Goal: Information Seeking & Learning: Learn about a topic

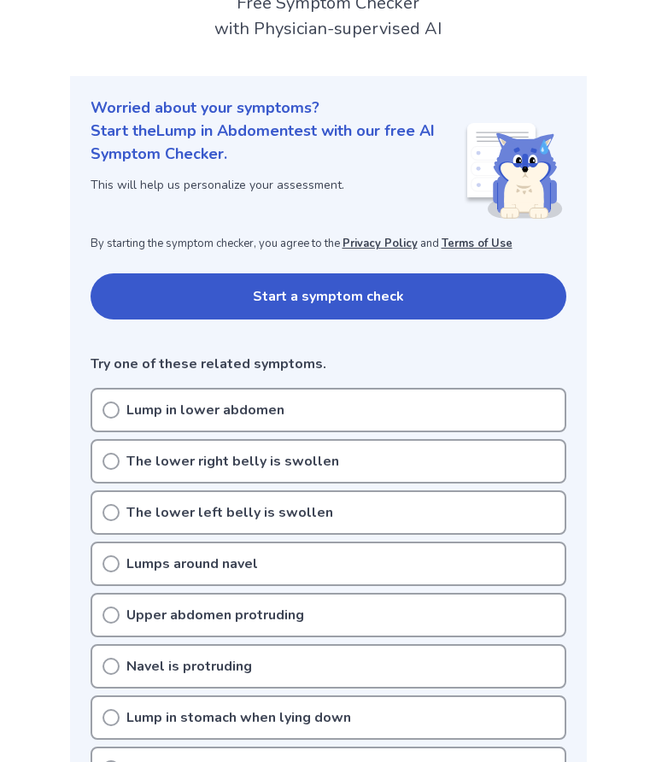
scroll to position [122, 0]
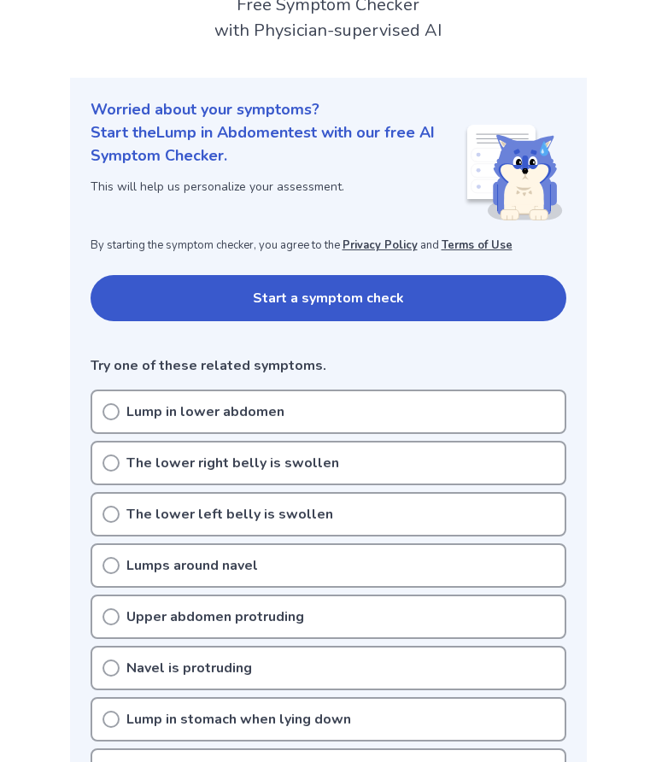
click at [108, 408] on icon at bounding box center [111, 411] width 17 height 17
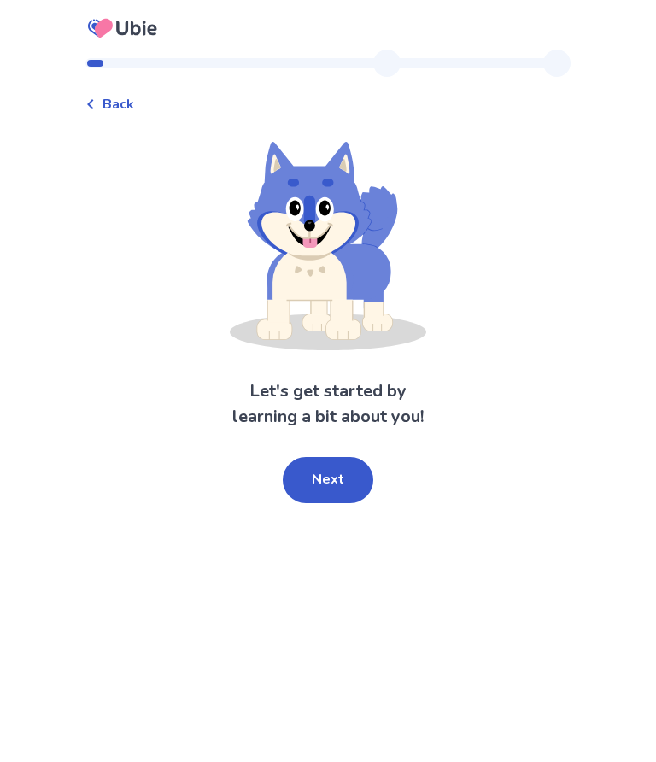
click at [343, 476] on button "Next" at bounding box center [328, 480] width 91 height 46
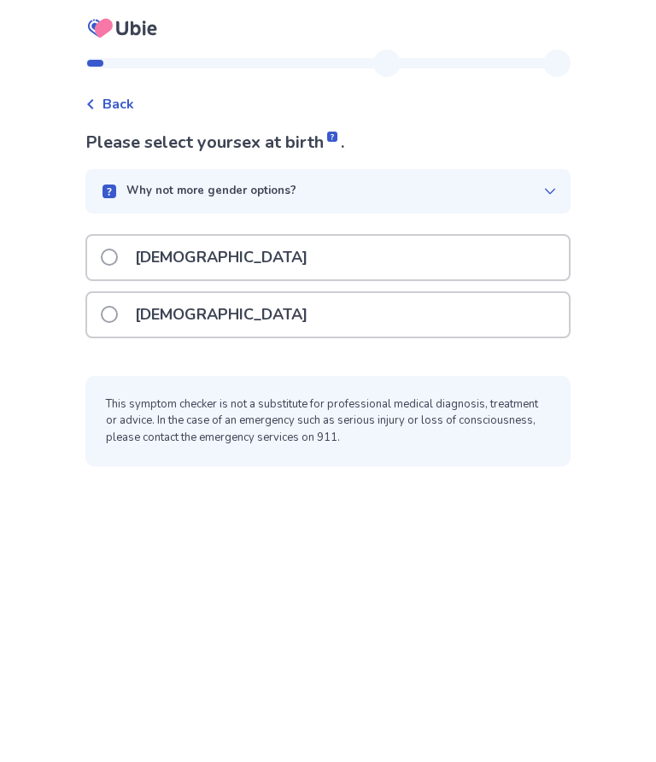
click at [120, 245] on label "Male" at bounding box center [209, 258] width 217 height 44
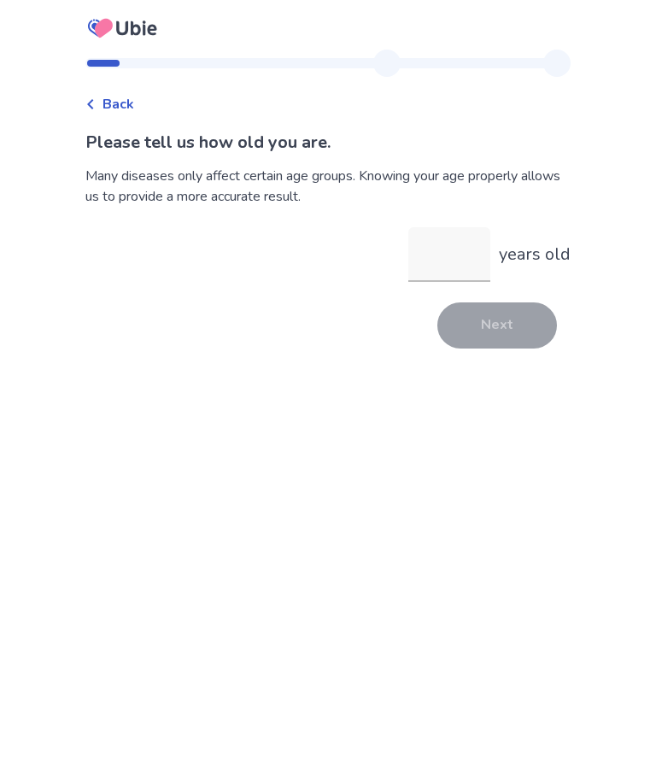
click at [443, 248] on input "years old" at bounding box center [449, 254] width 82 height 55
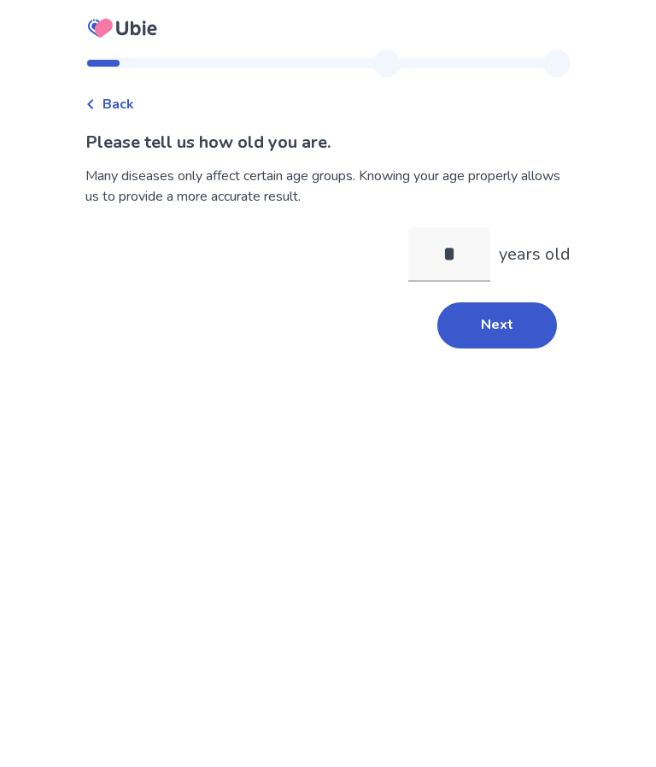
type input "**"
click at [505, 313] on button "Next" at bounding box center [497, 325] width 120 height 46
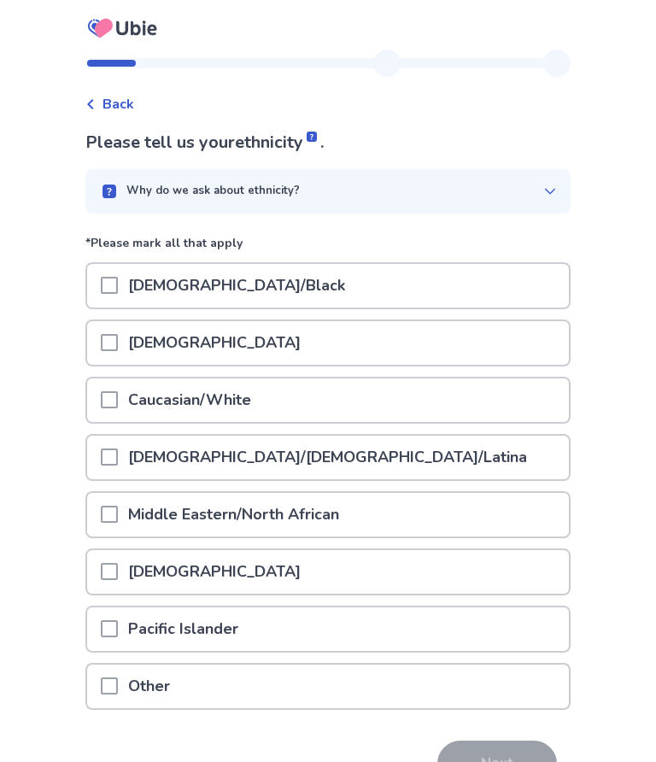
click at [115, 396] on span at bounding box center [109, 399] width 17 height 17
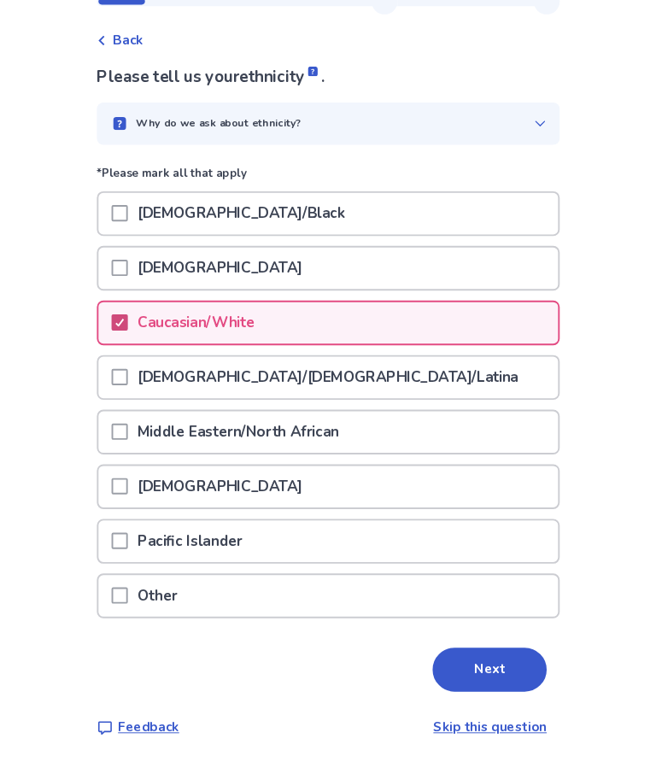
scroll to position [73, 0]
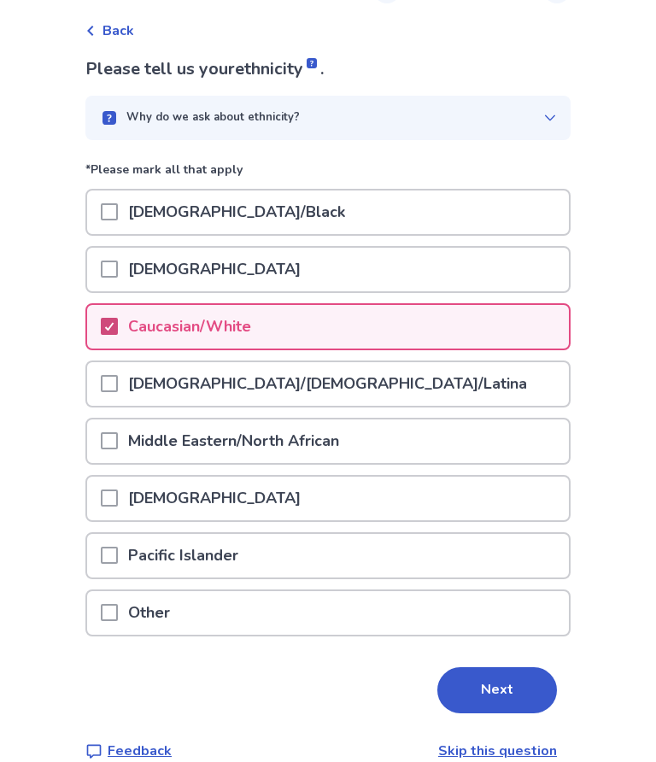
click at [490, 699] on button "Next" at bounding box center [497, 691] width 120 height 46
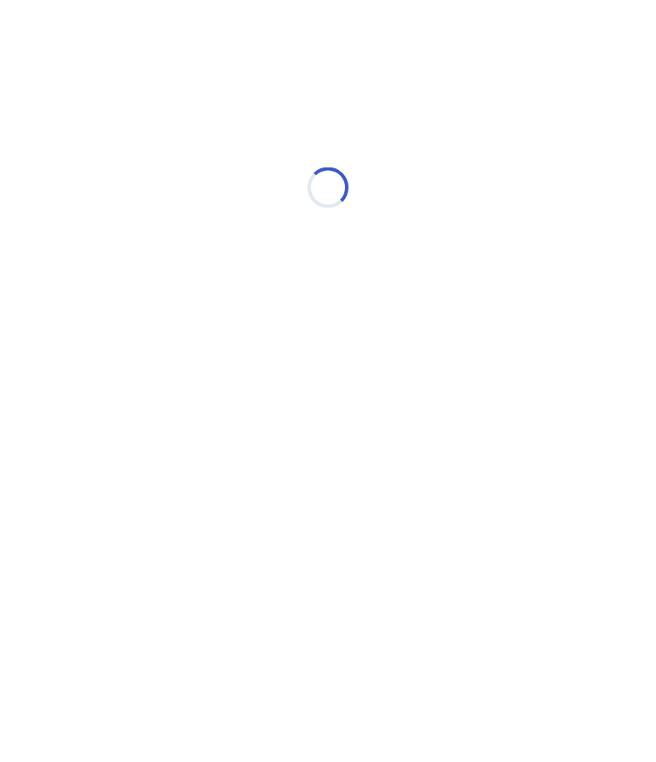
scroll to position [0, 0]
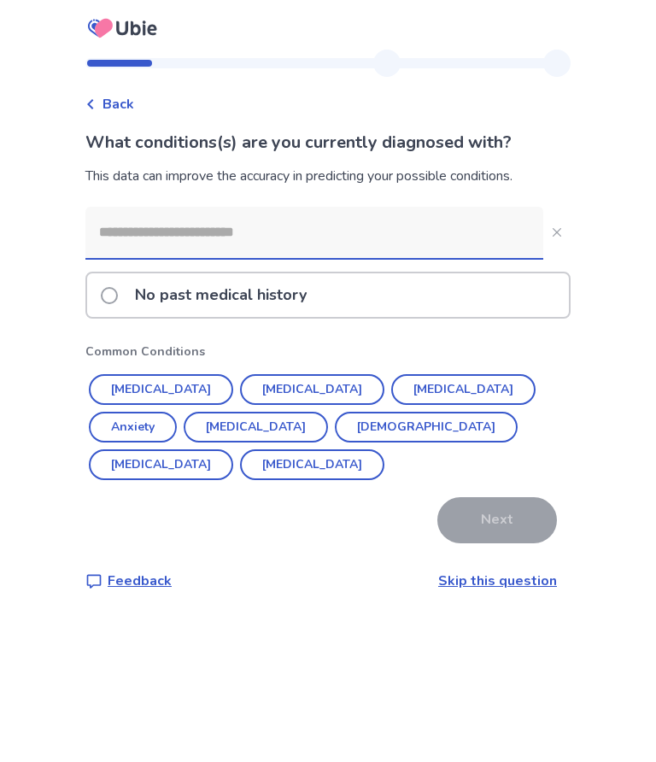
click at [139, 248] on input at bounding box center [314, 232] width 458 height 51
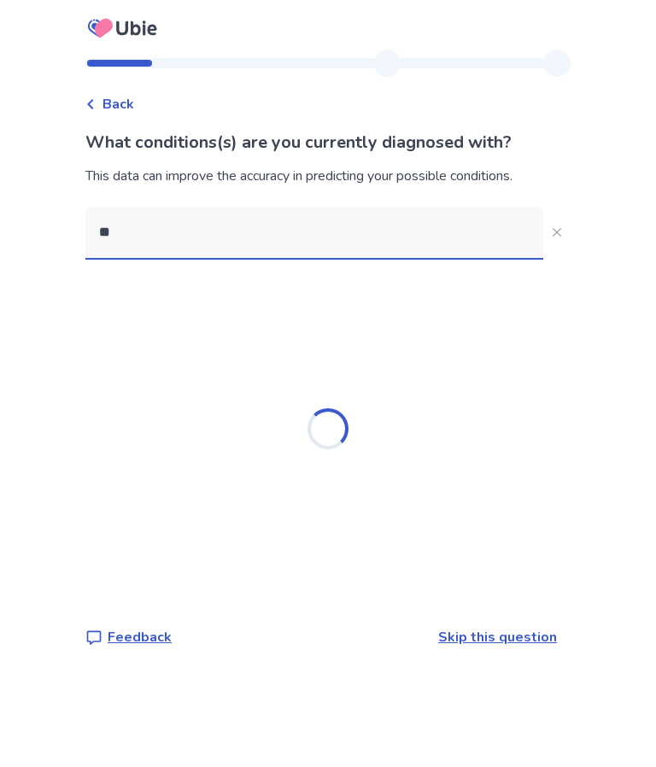
type input "*"
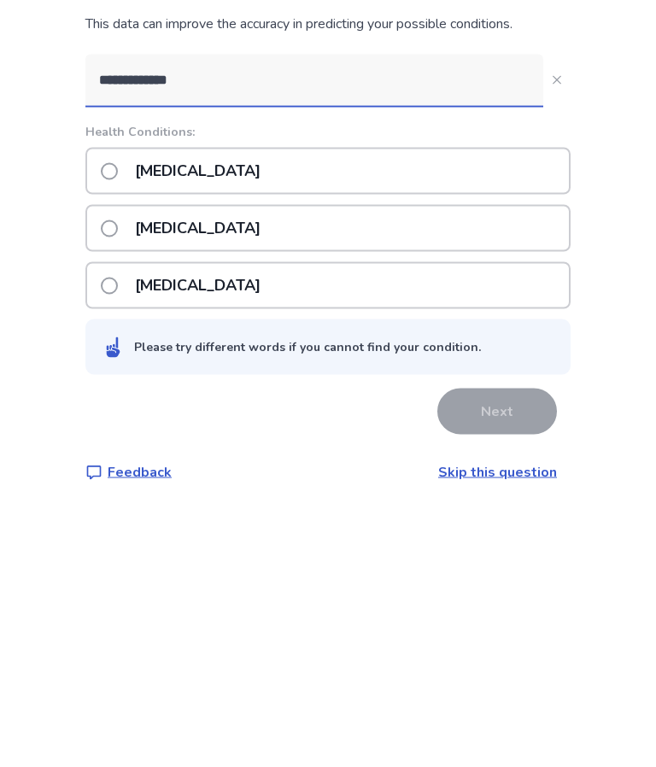
type input "**********"
click at [118, 315] on span at bounding box center [109, 323] width 17 height 17
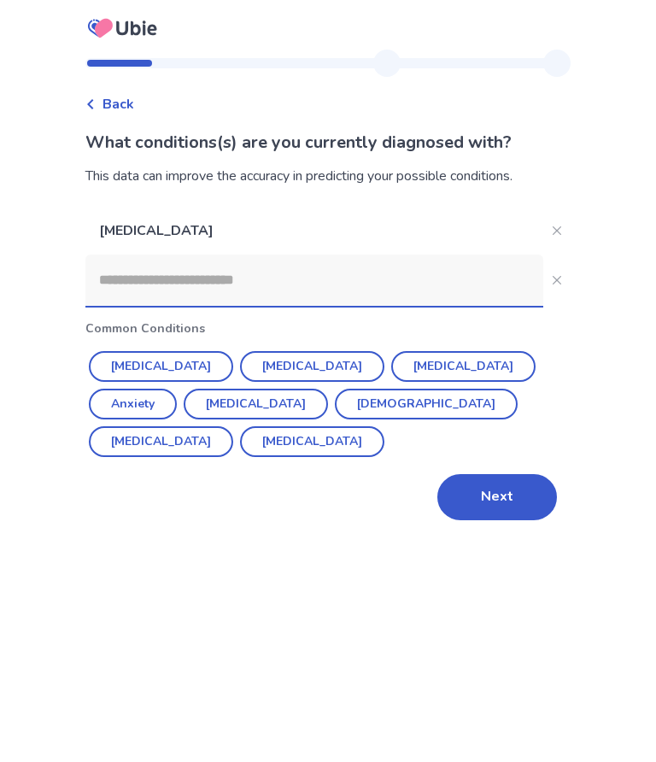
click at [155, 279] on input at bounding box center [314, 280] width 458 height 51
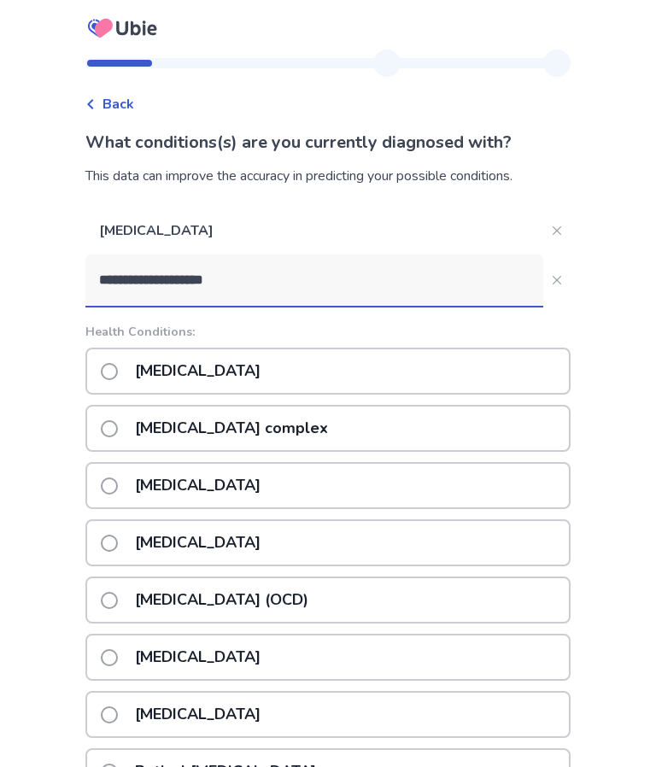
type input "**********"
click at [115, 372] on span at bounding box center [109, 371] width 17 height 17
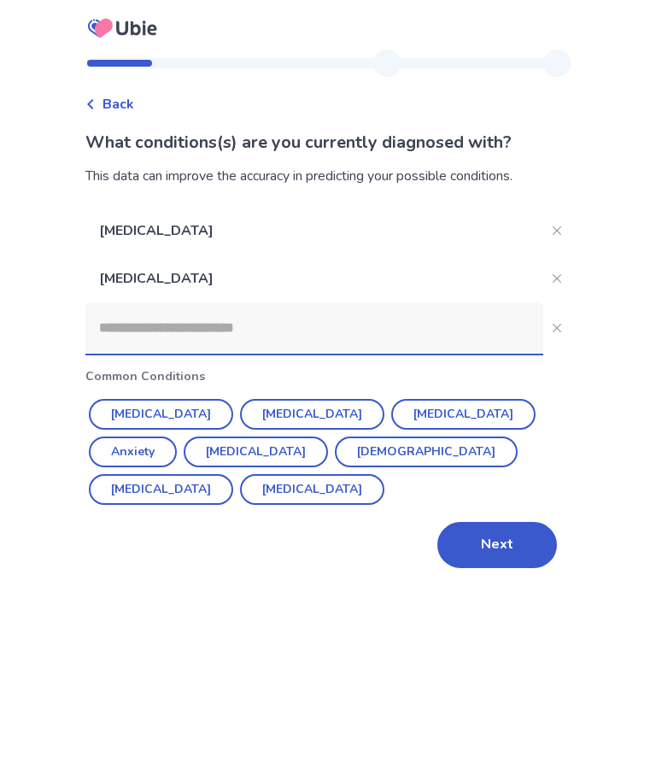
click at [284, 341] on input at bounding box center [314, 327] width 458 height 51
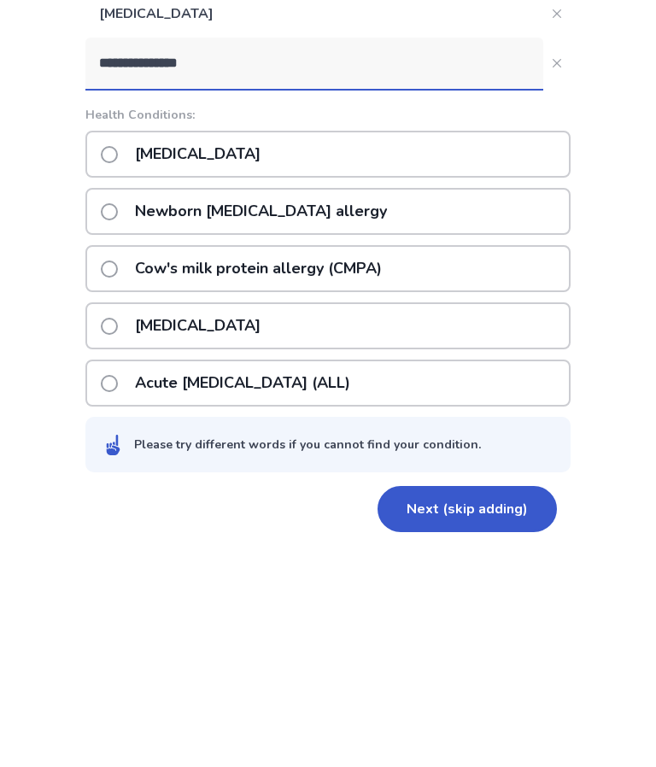
scroll to position [35, 0]
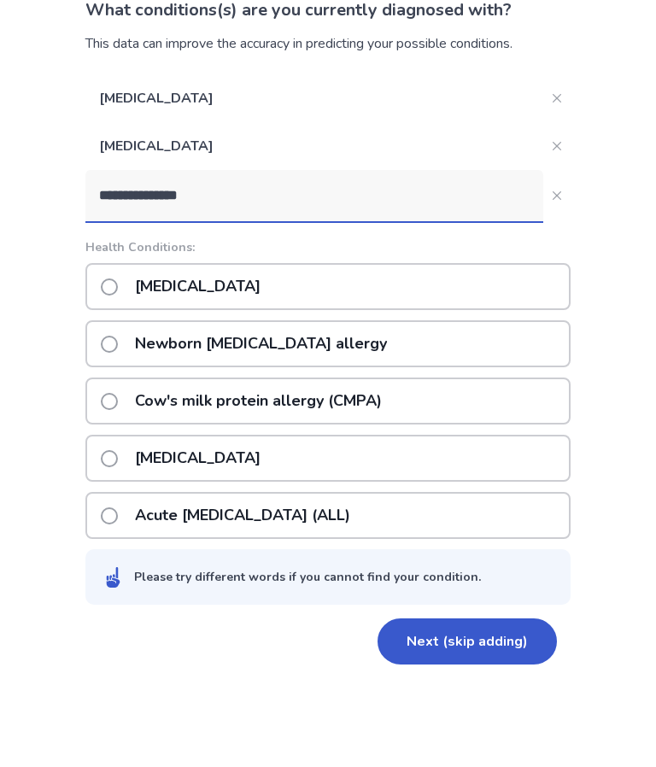
type input "**********"
click at [549, 279] on button "**********" at bounding box center [556, 292] width 27 height 27
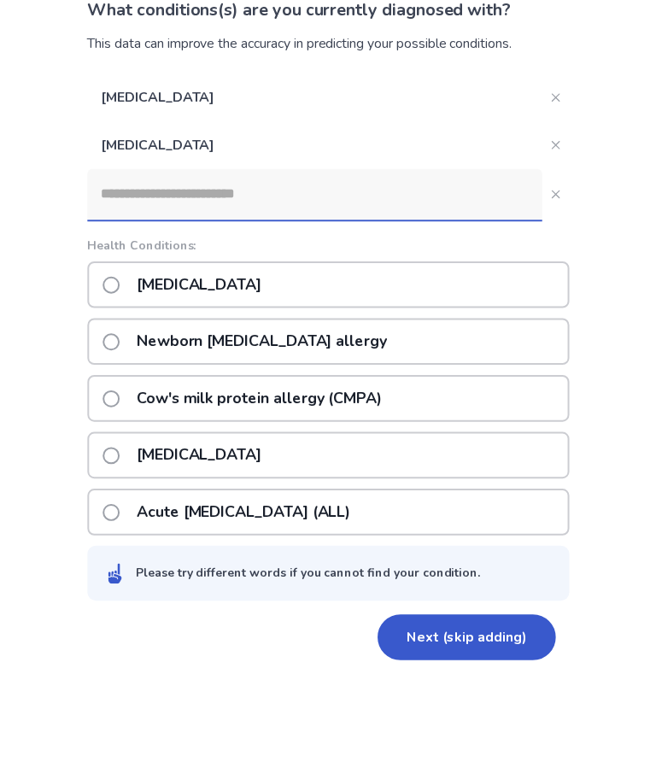
scroll to position [0, 0]
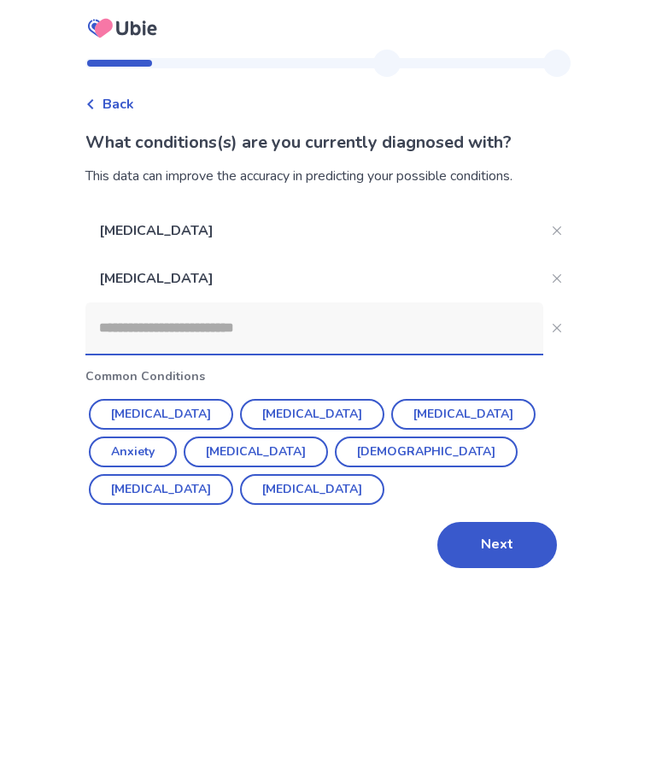
click at [502, 536] on button "Next" at bounding box center [497, 545] width 120 height 46
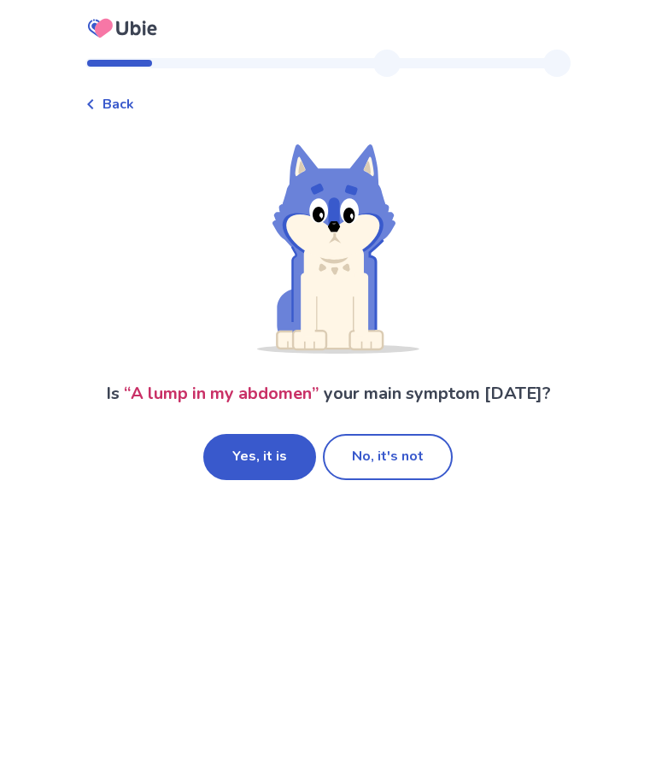
click at [271, 449] on button "Yes, it is" at bounding box center [259, 457] width 113 height 46
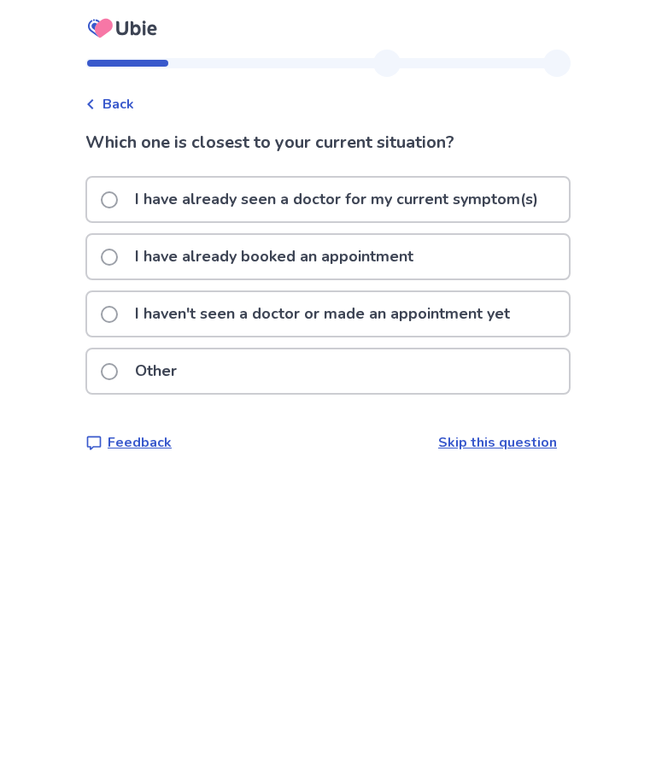
click at [118, 315] on span at bounding box center [109, 314] width 17 height 17
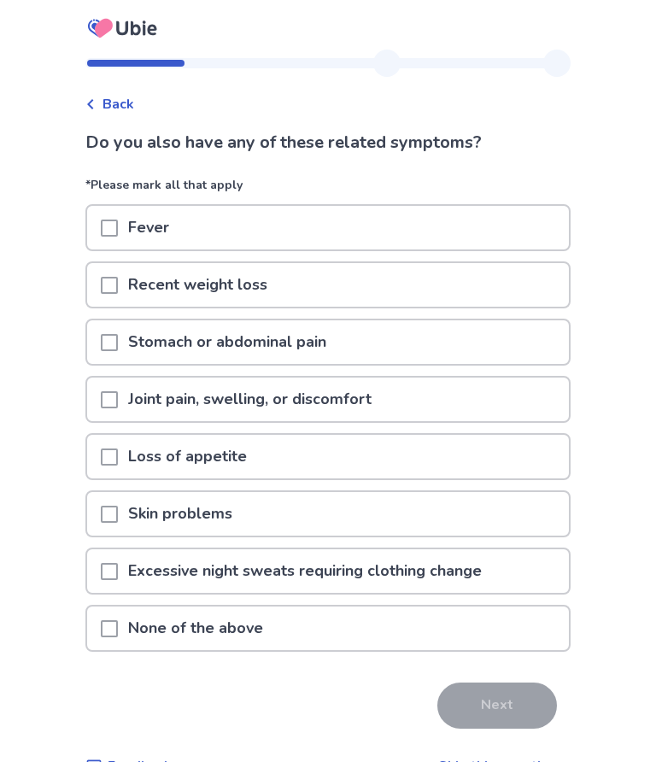
click at [118, 343] on span at bounding box center [109, 342] width 17 height 17
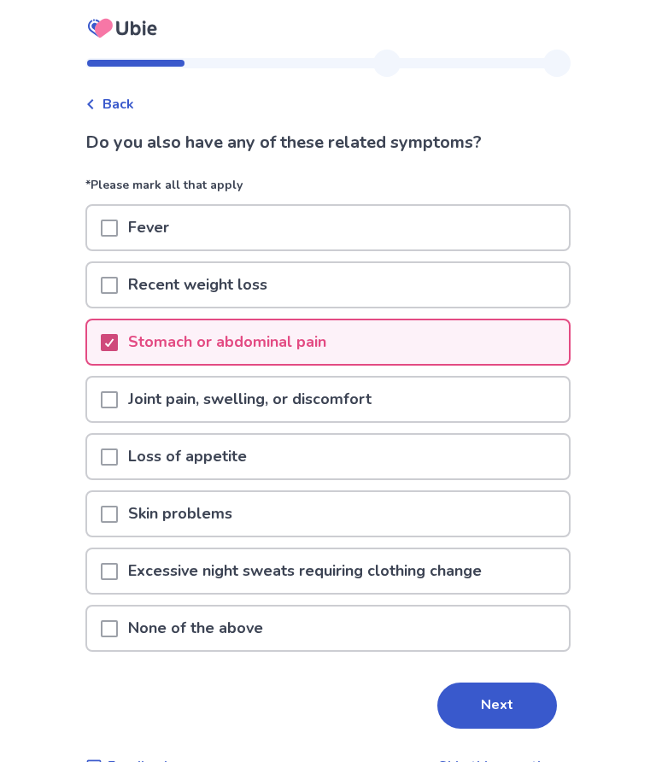
click at [487, 706] on button "Next" at bounding box center [497, 706] width 120 height 46
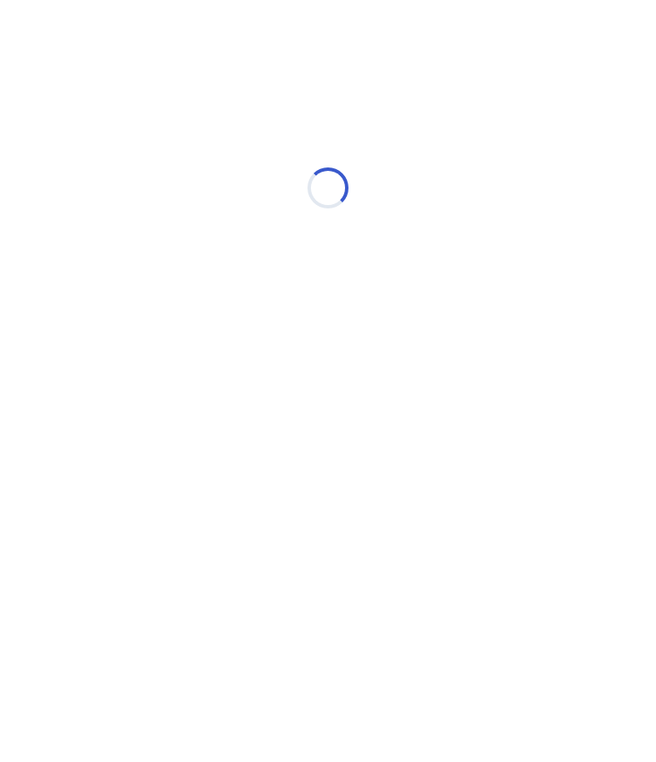
select select "*"
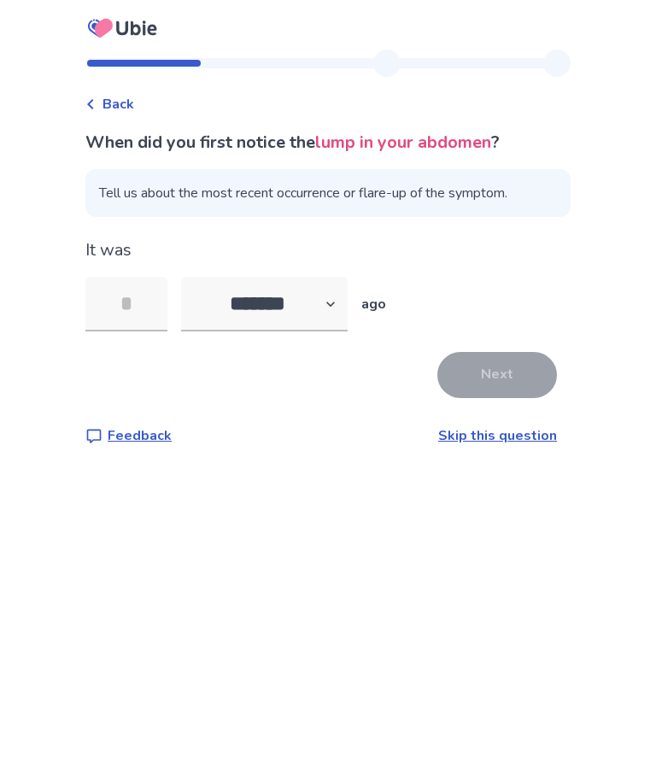
click at [142, 308] on input "tel" at bounding box center [126, 304] width 82 height 55
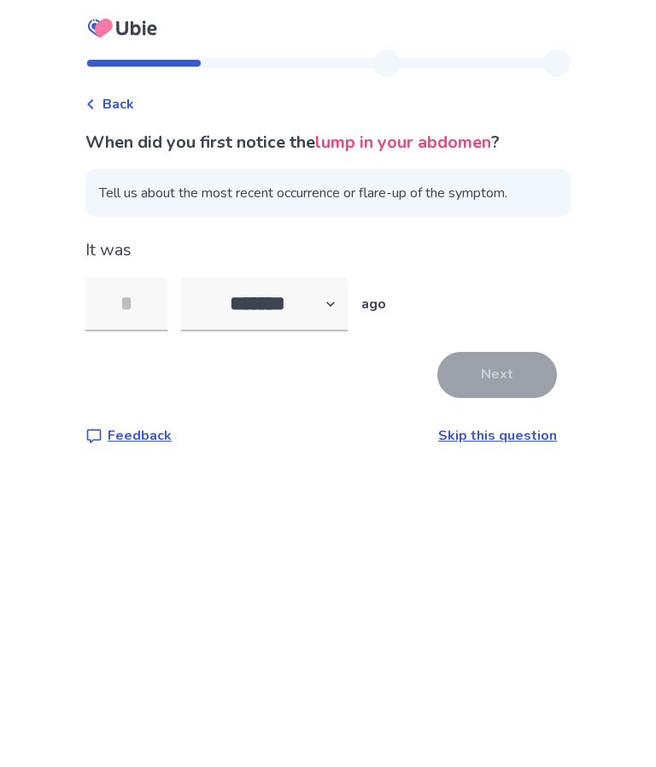
type input "*"
click at [487, 382] on button "Next" at bounding box center [497, 375] width 120 height 46
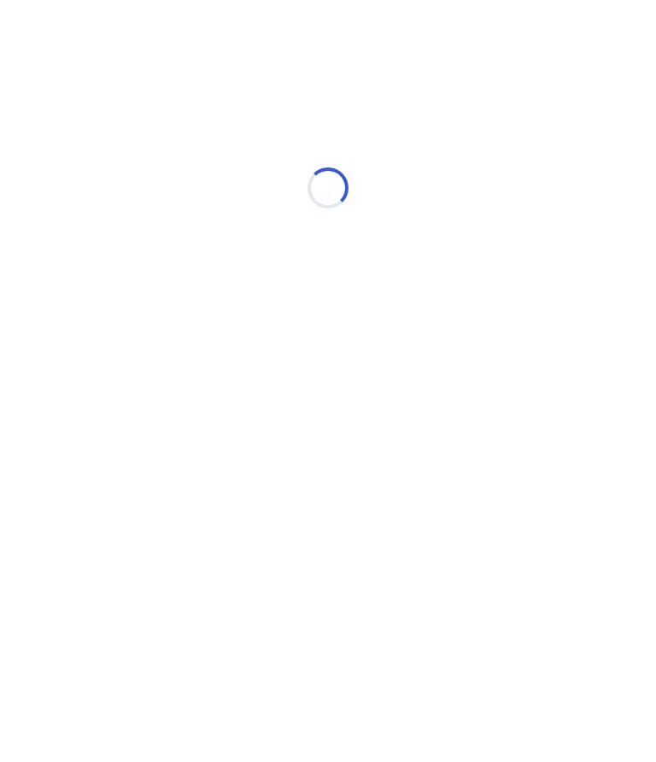
select select "*"
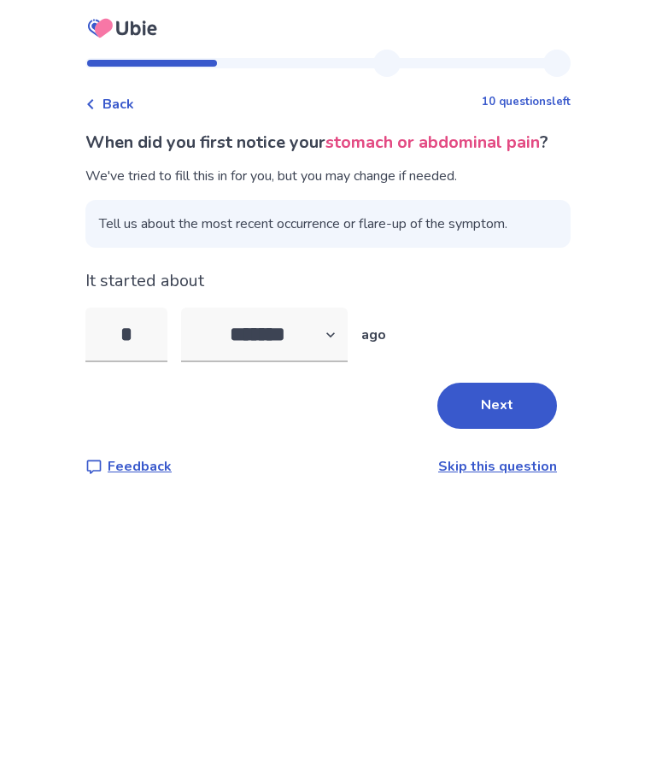
click at [150, 362] on input "*" at bounding box center [126, 335] width 82 height 55
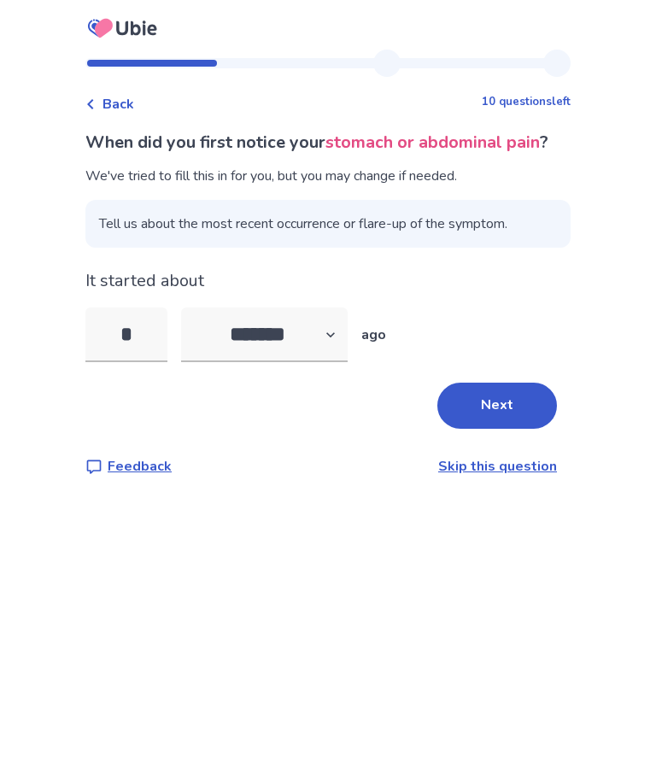
type input "**"
click at [501, 429] on button "Next" at bounding box center [497, 406] width 120 height 46
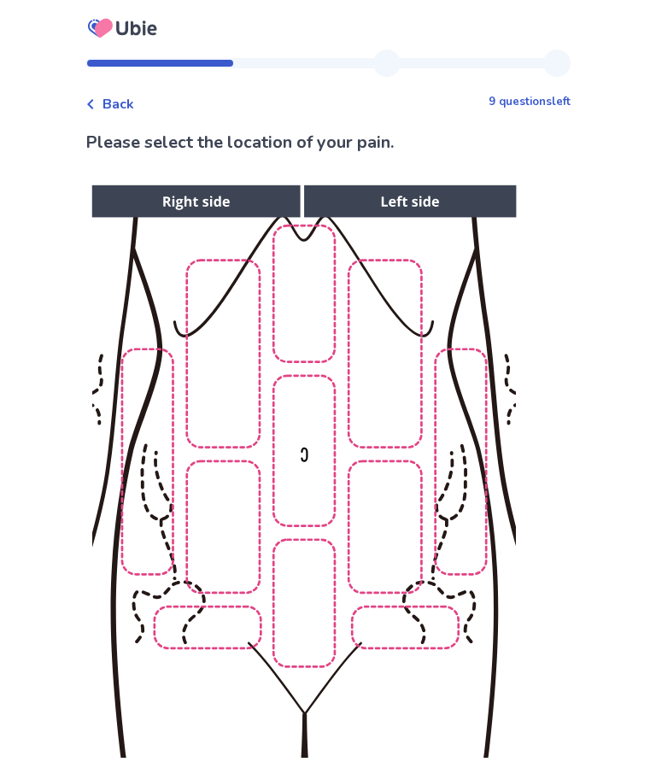
click at [218, 537] on img at bounding box center [303, 471] width 873 height 591
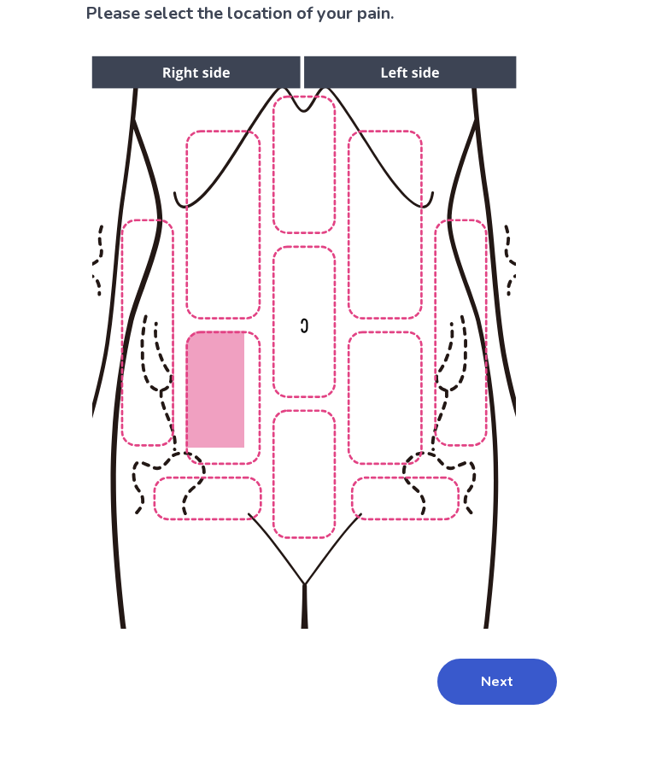
scroll to position [122, 0]
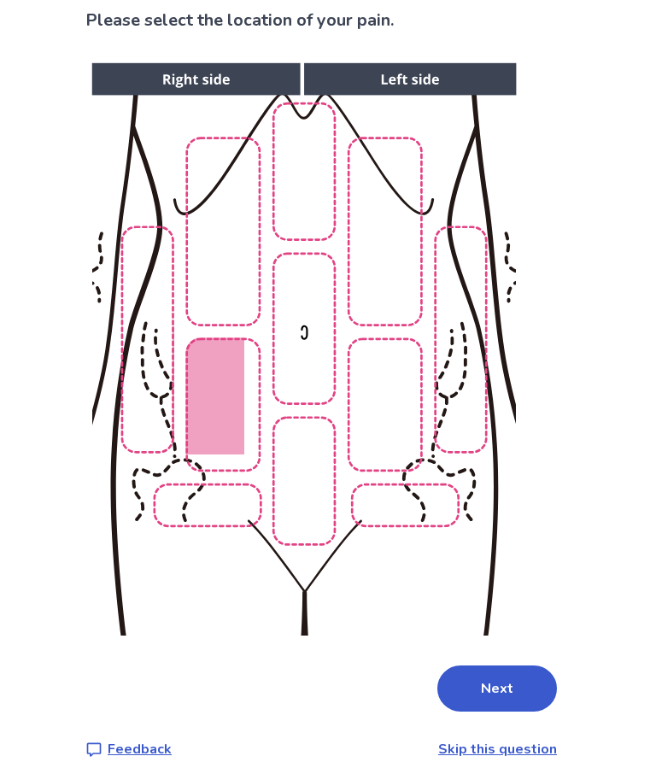
click at [480, 666] on button "Next" at bounding box center [497, 689] width 120 height 46
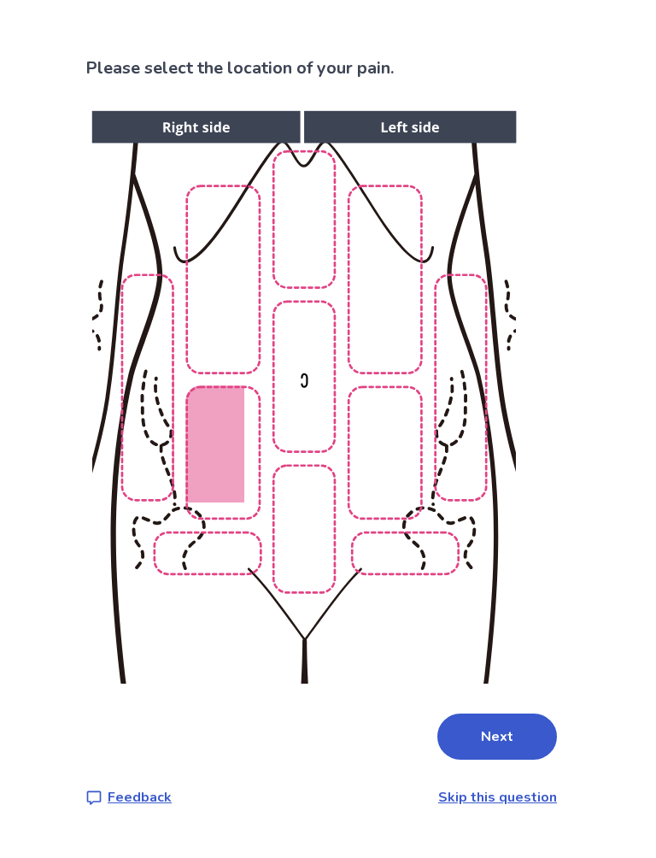
scroll to position [0, 0]
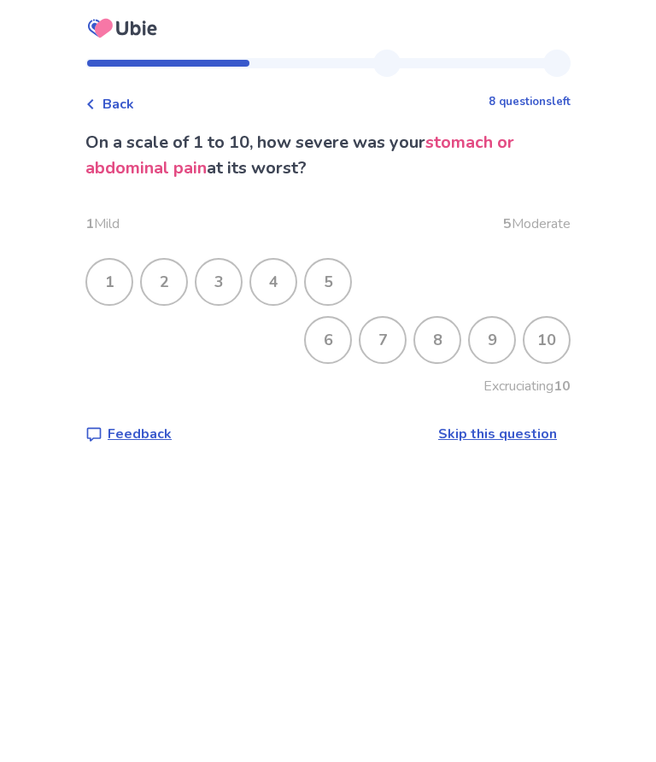
click at [273, 294] on div "4" at bounding box center [273, 282] width 44 height 44
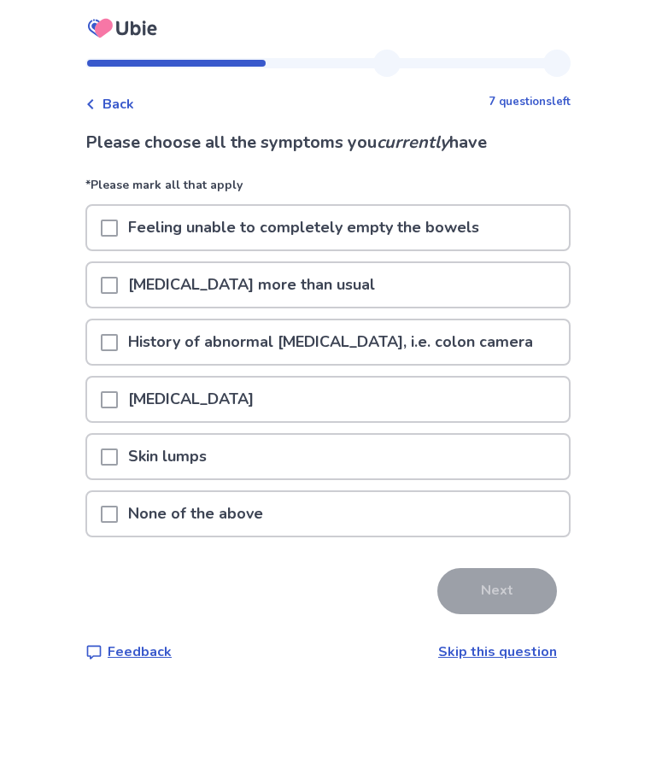
click at [118, 274] on div at bounding box center [109, 285] width 17 height 44
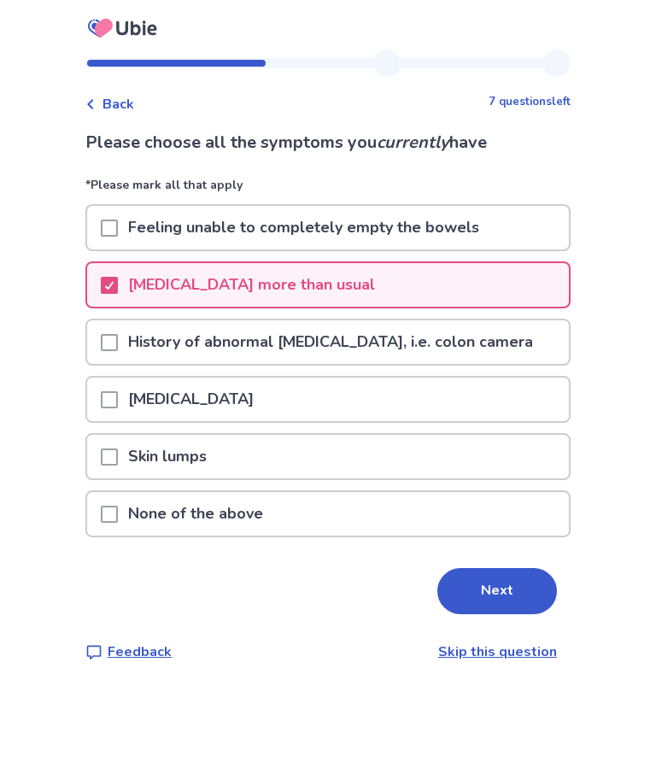
click at [478, 589] on button "Next" at bounding box center [497, 591] width 120 height 46
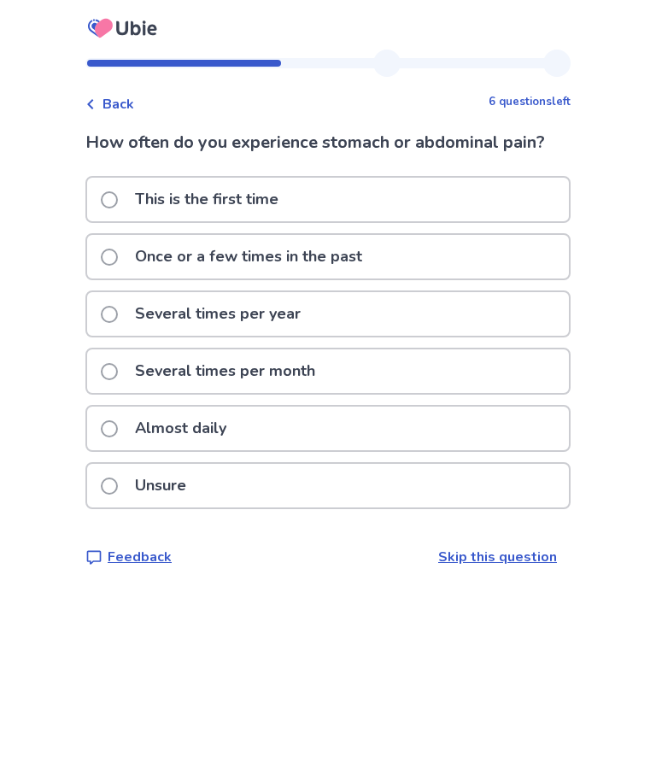
click at [112, 192] on label "This is the first time" at bounding box center [195, 200] width 188 height 44
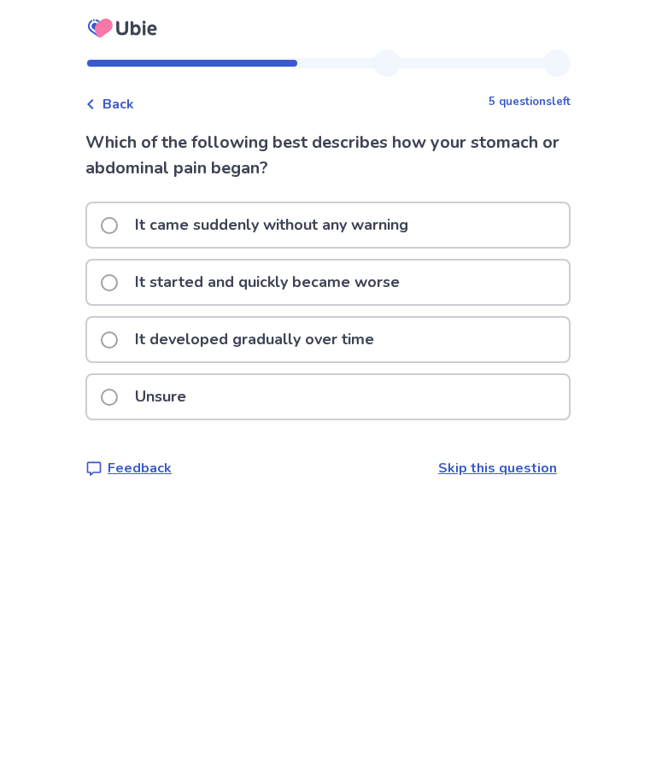
click at [6, 455] on div "Back 5 questions left Which of the following best describes how your stomach or…" at bounding box center [328, 381] width 656 height 762
click at [118, 338] on span at bounding box center [109, 339] width 17 height 17
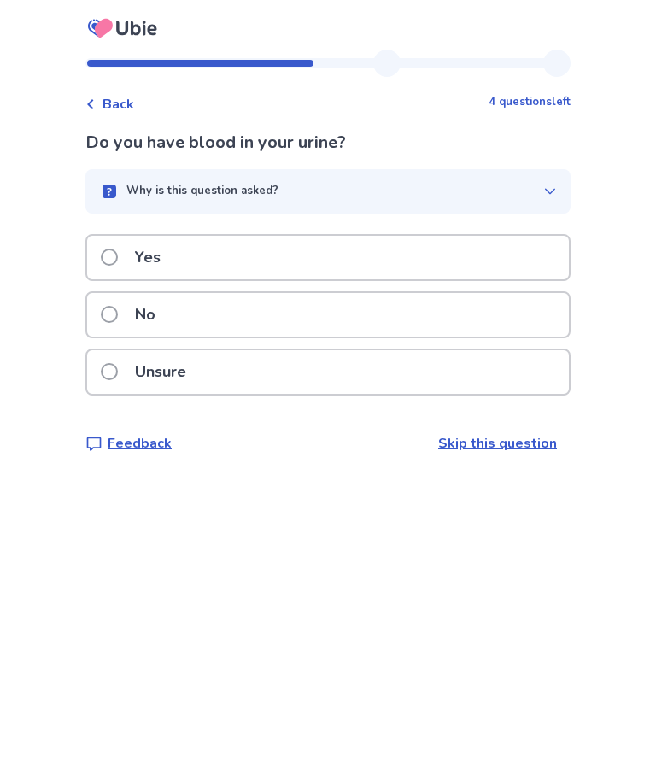
click at [118, 319] on span at bounding box center [109, 314] width 17 height 17
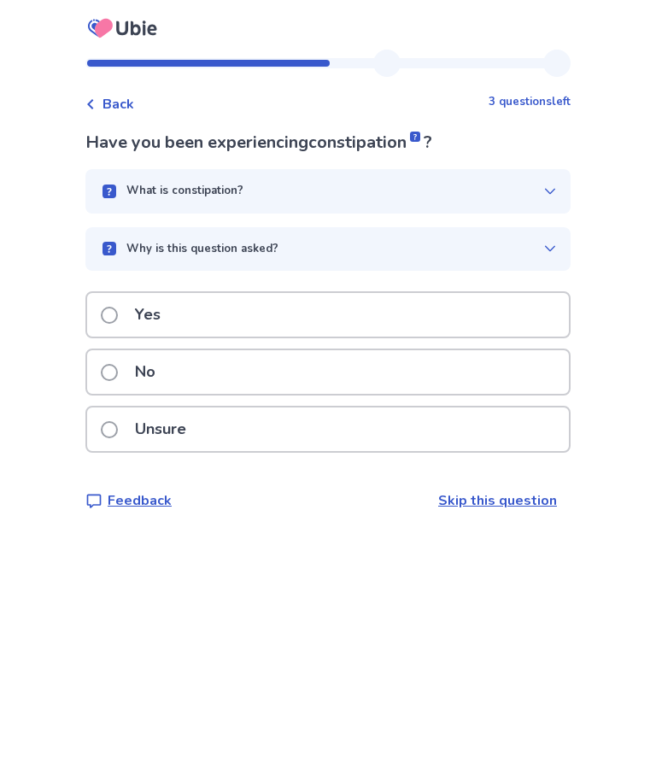
click at [115, 313] on span at bounding box center [109, 315] width 17 height 17
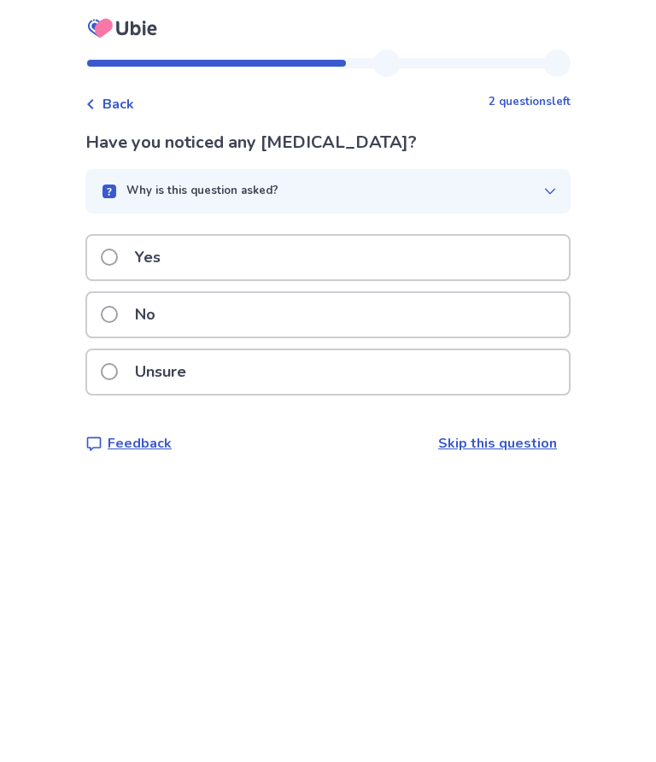
click at [118, 315] on span at bounding box center [109, 314] width 17 height 17
click at [127, 308] on label "No" at bounding box center [133, 315] width 65 height 44
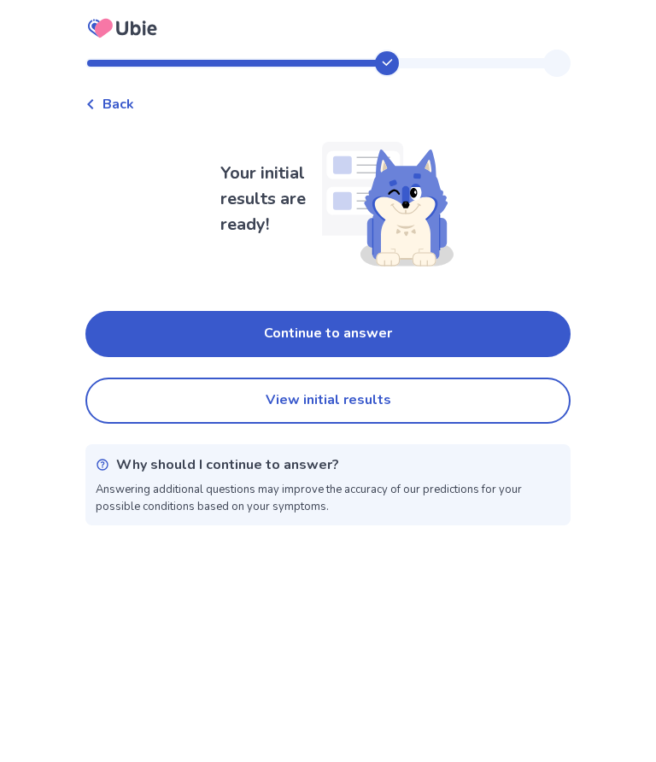
click at [397, 329] on button "Continue to answer" at bounding box center [327, 334] width 485 height 46
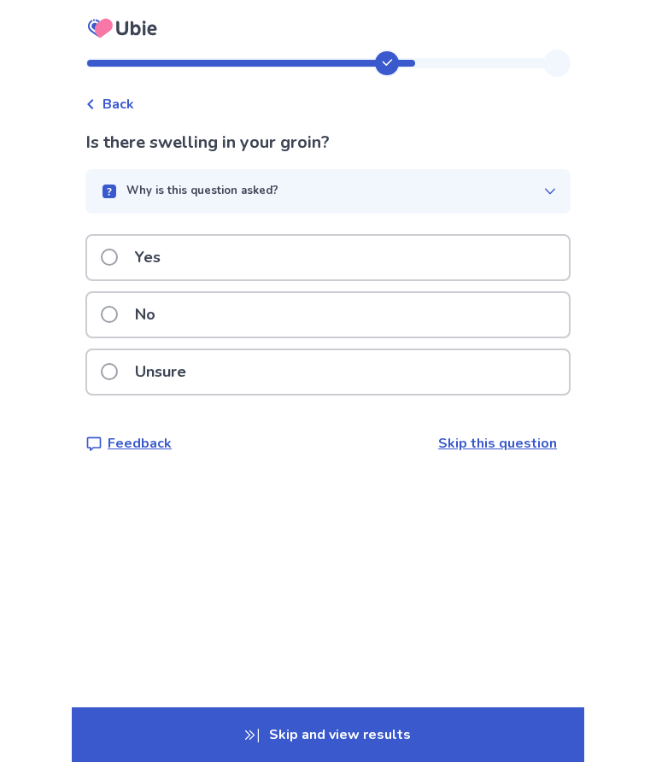
click at [113, 313] on span at bounding box center [109, 314] width 17 height 17
click at [114, 249] on label "Yes" at bounding box center [136, 258] width 70 height 44
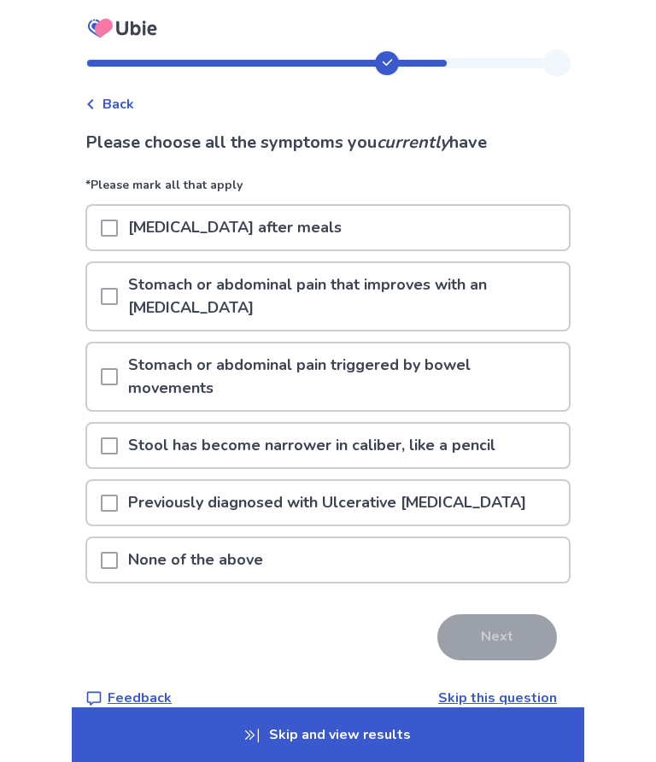
click at [118, 227] on span at bounding box center [109, 228] width 17 height 17
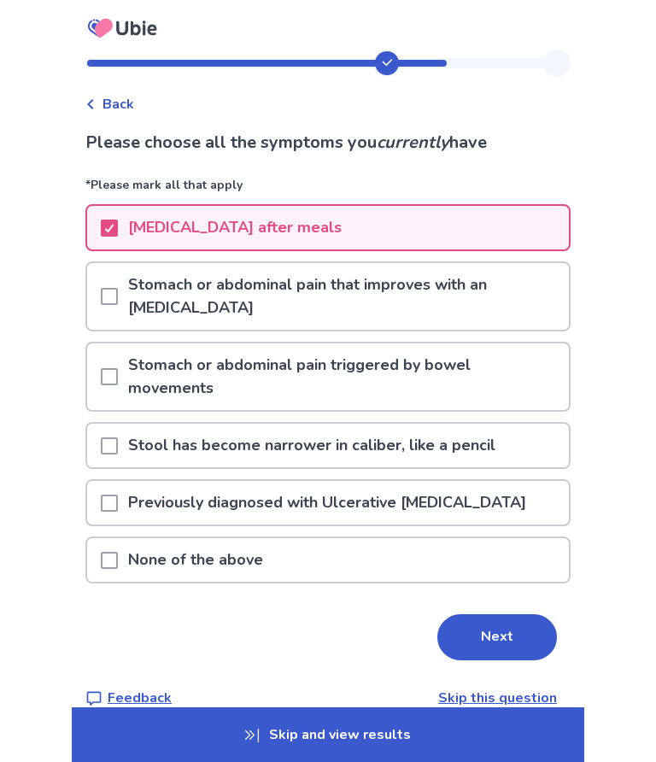
click at [118, 368] on span at bounding box center [109, 376] width 17 height 17
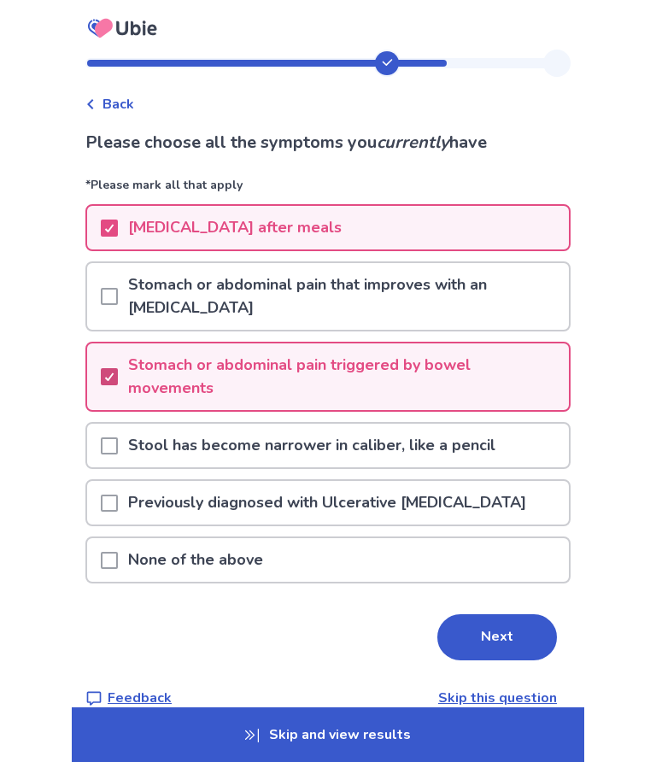
click at [511, 614] on button "Next" at bounding box center [497, 637] width 120 height 46
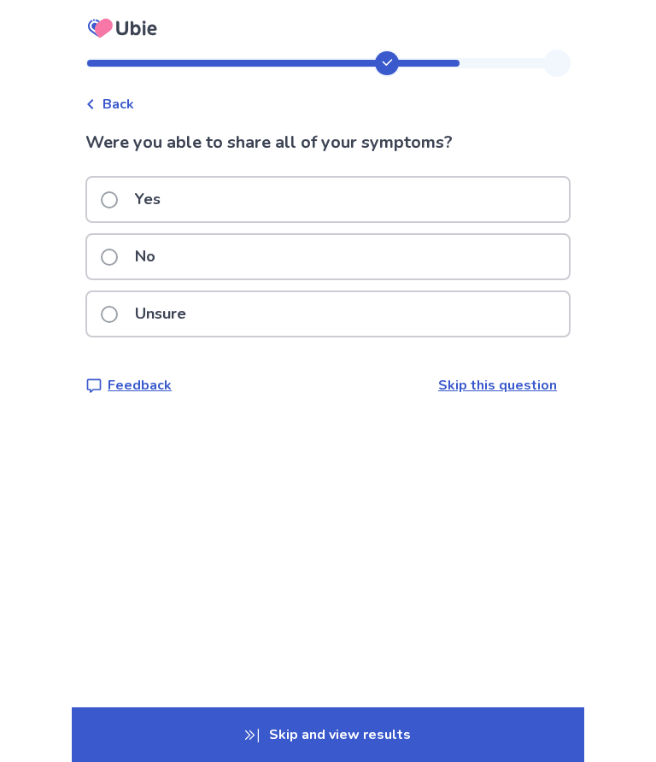
click at [118, 197] on span at bounding box center [109, 199] width 17 height 17
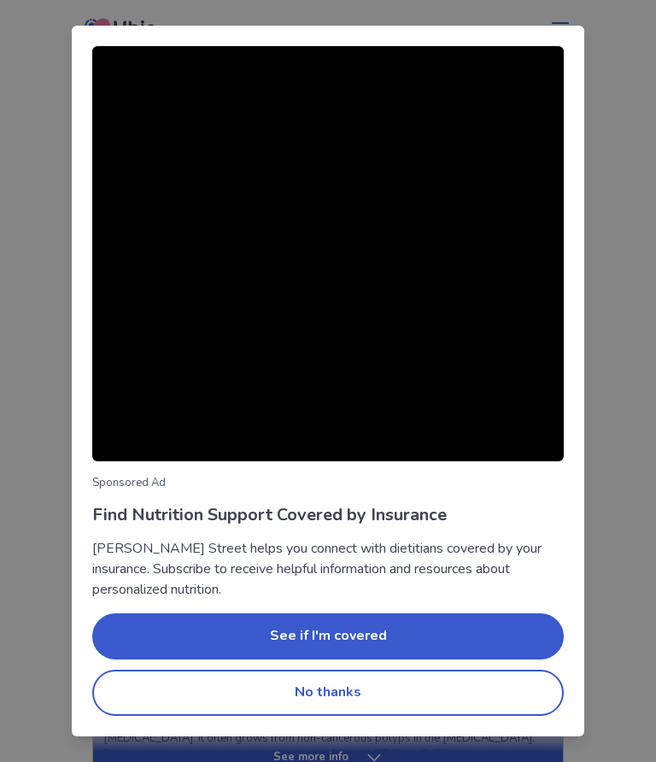
click at [377, 702] on button "No thanks" at bounding box center [328, 693] width 472 height 46
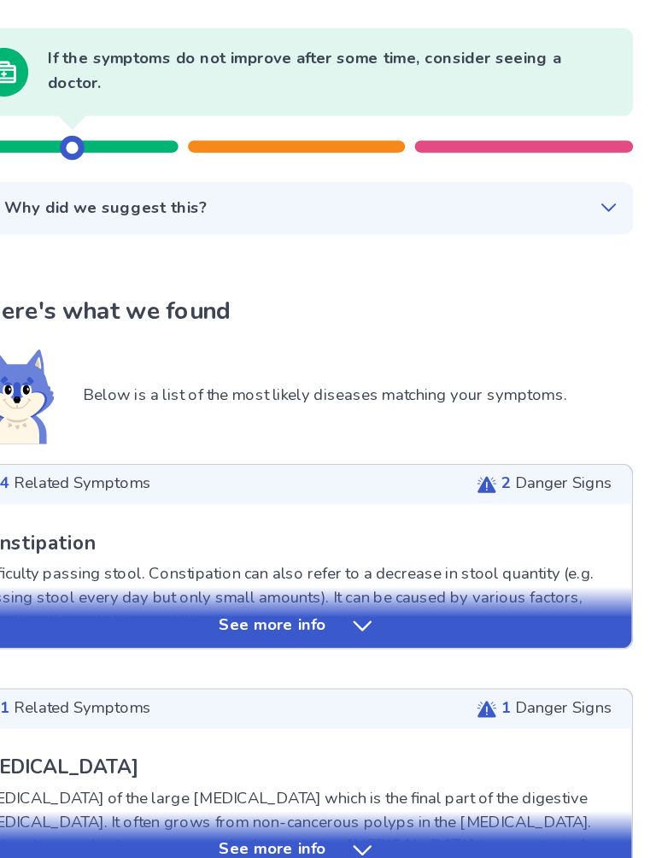
click at [241, 592] on div "See more info" at bounding box center [328, 600] width 470 height 17
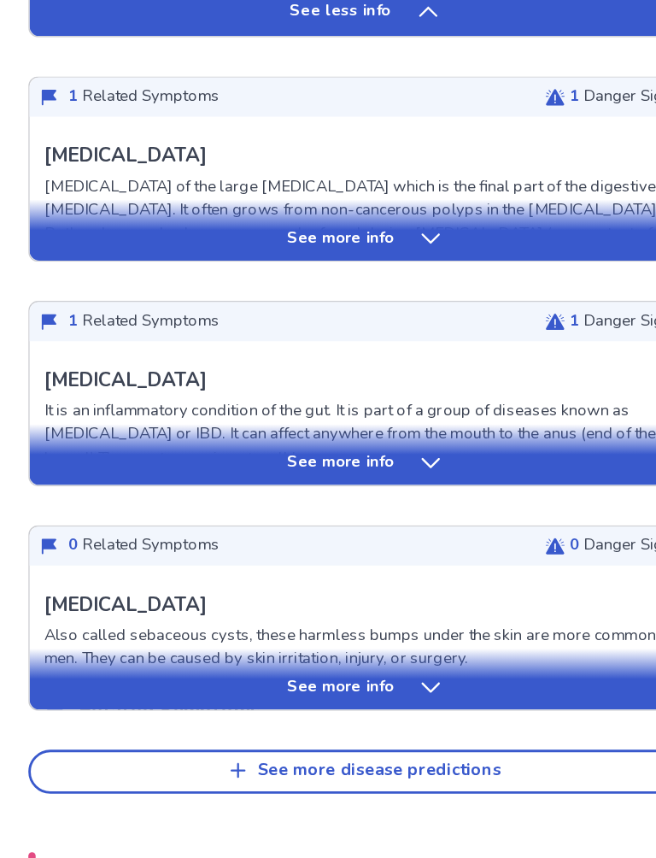
scroll to position [1335, 0]
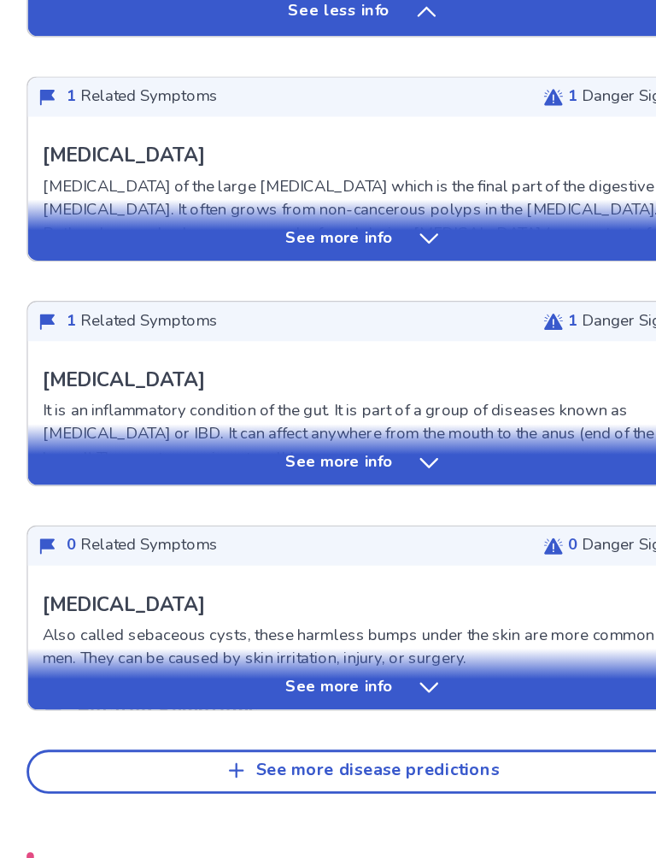
click at [343, 572] on div "See more info" at bounding box center [328, 580] width 470 height 17
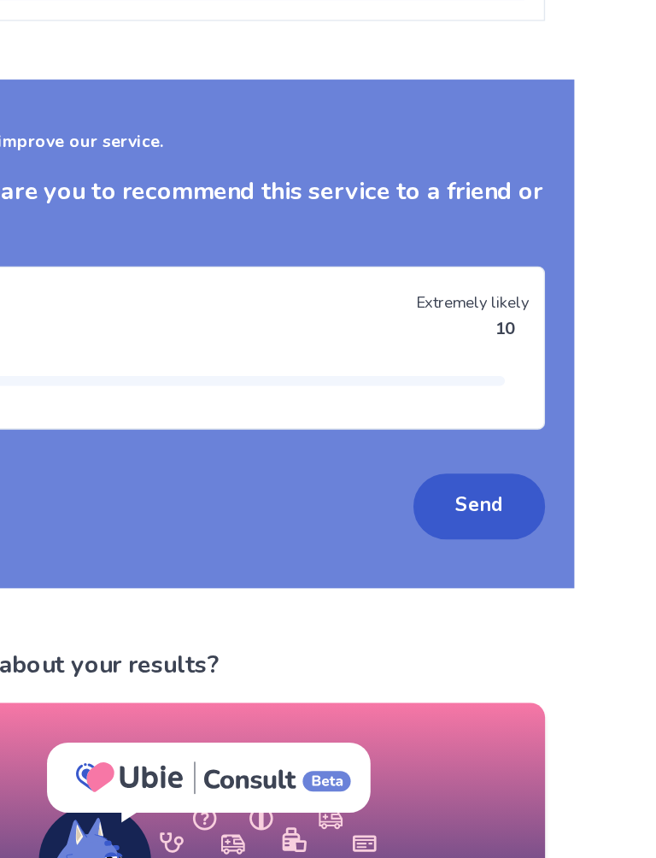
scroll to position [3628, 0]
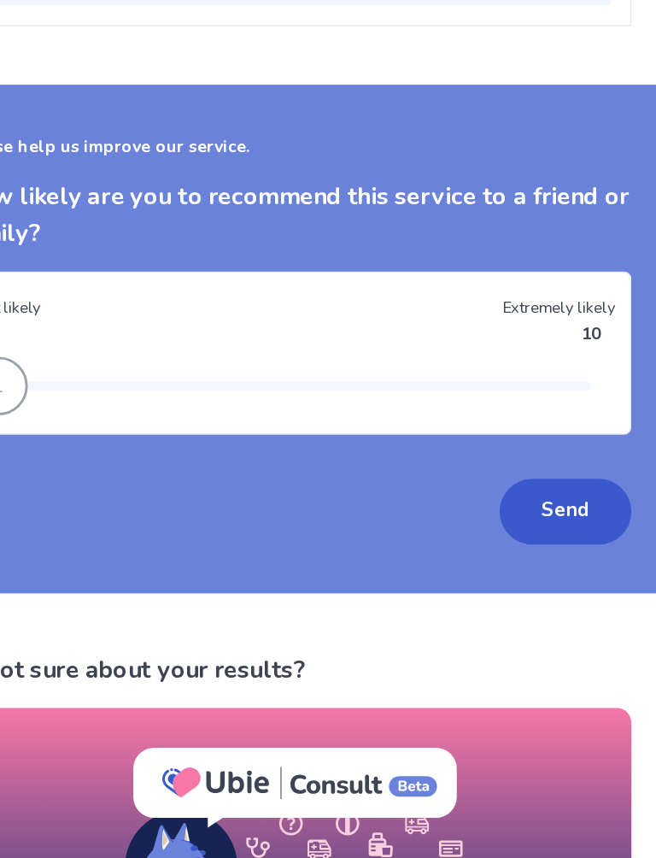
click at [141, 503] on div "1" at bounding box center [120, 523] width 41 height 41
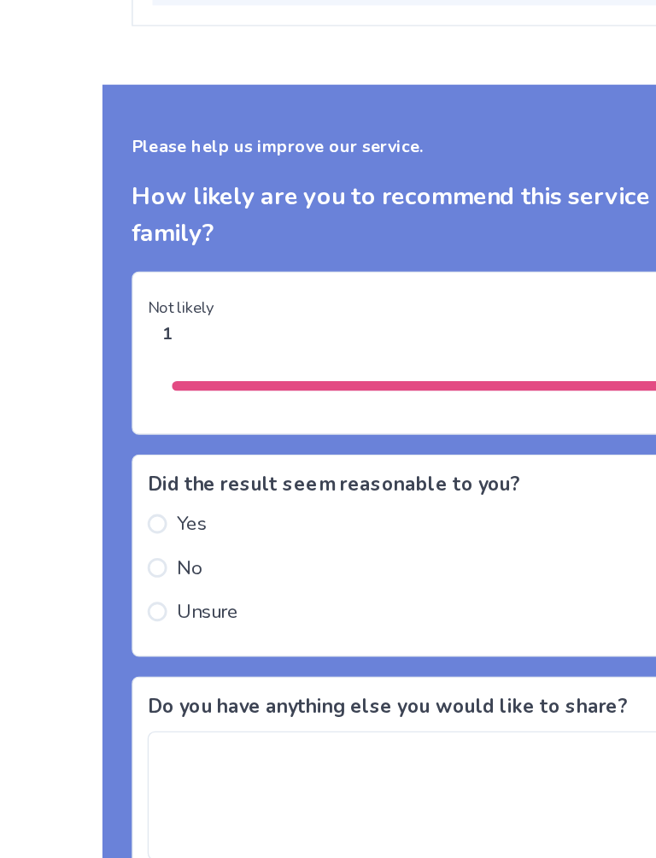
click at [125, 610] on label "Yes" at bounding box center [124, 620] width 42 height 21
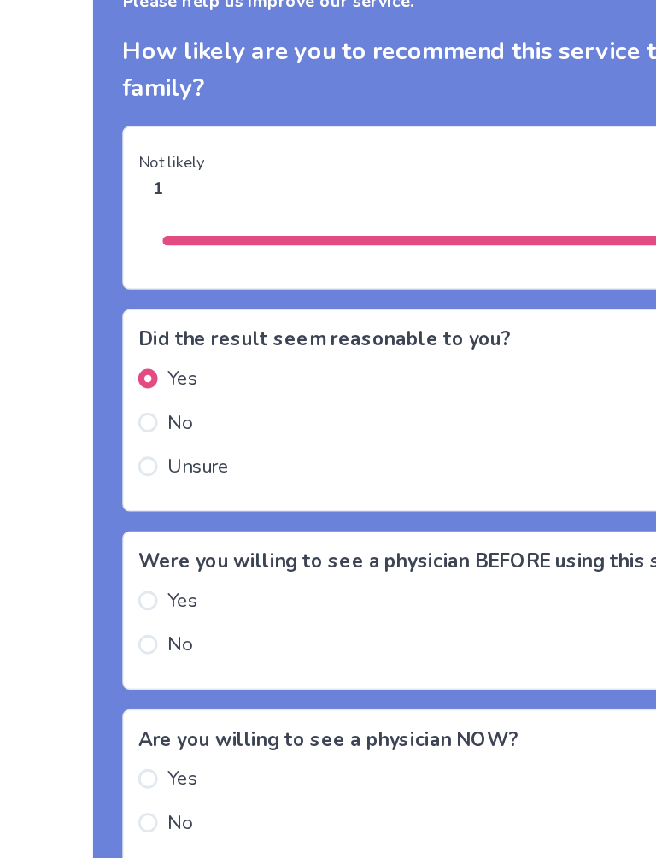
scroll to position [3728, 0]
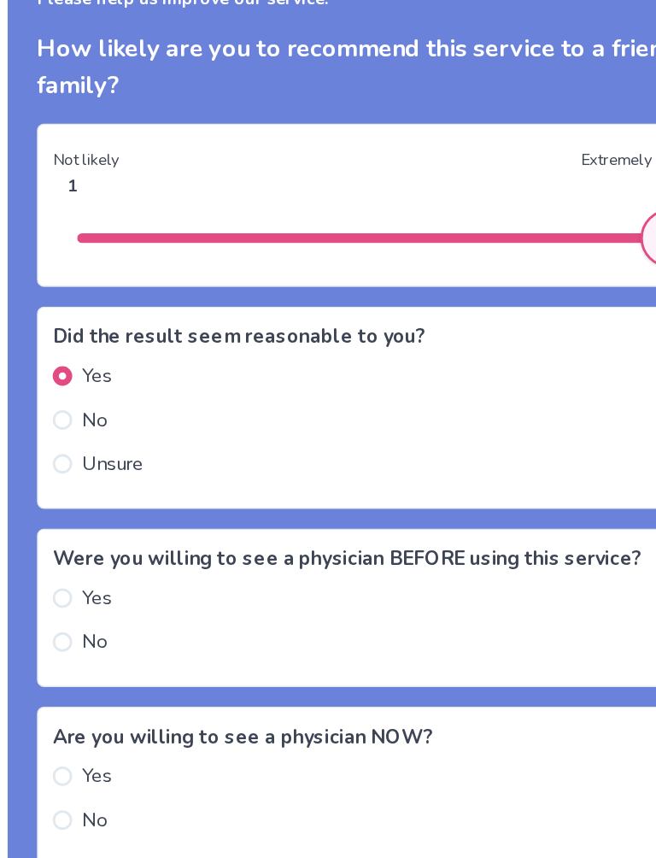
click at [103, 669] on span at bounding box center [110, 676] width 14 height 14
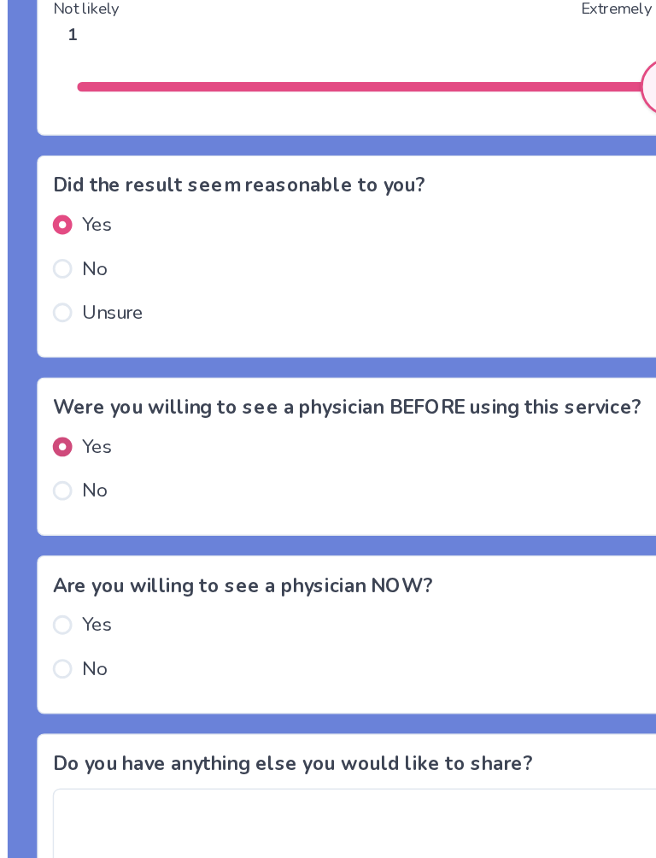
scroll to position [3834, 0]
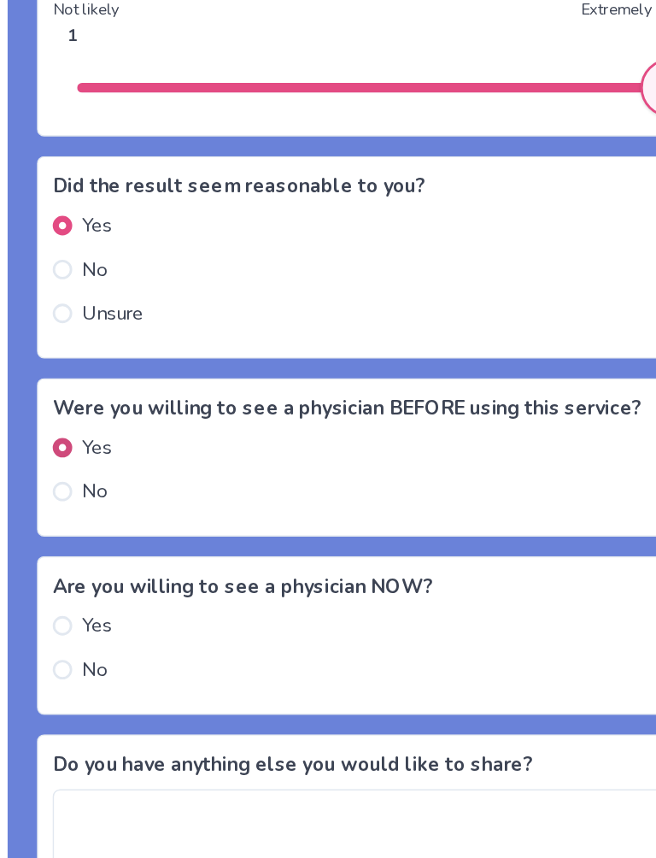
click at [103, 688] on span at bounding box center [110, 695] width 14 height 14
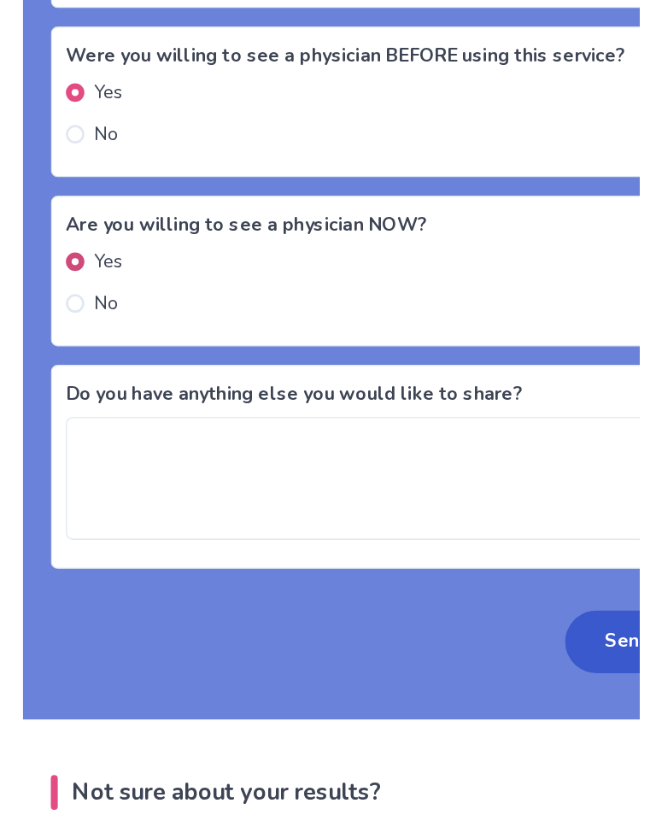
scroll to position [4079, 0]
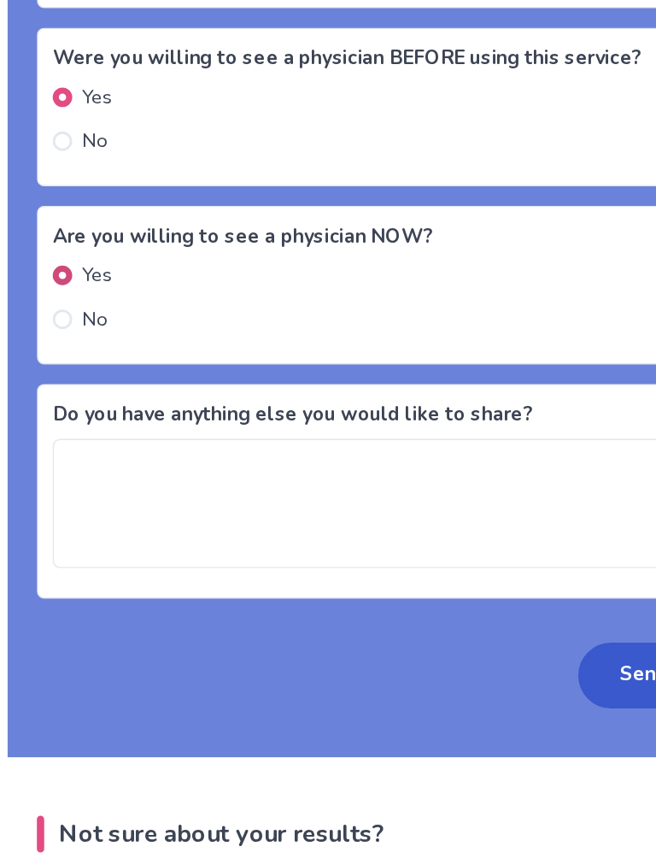
click at [103, 564] on textarea "Do you have anything else you would like to share?" at bounding box center [327, 609] width 449 height 91
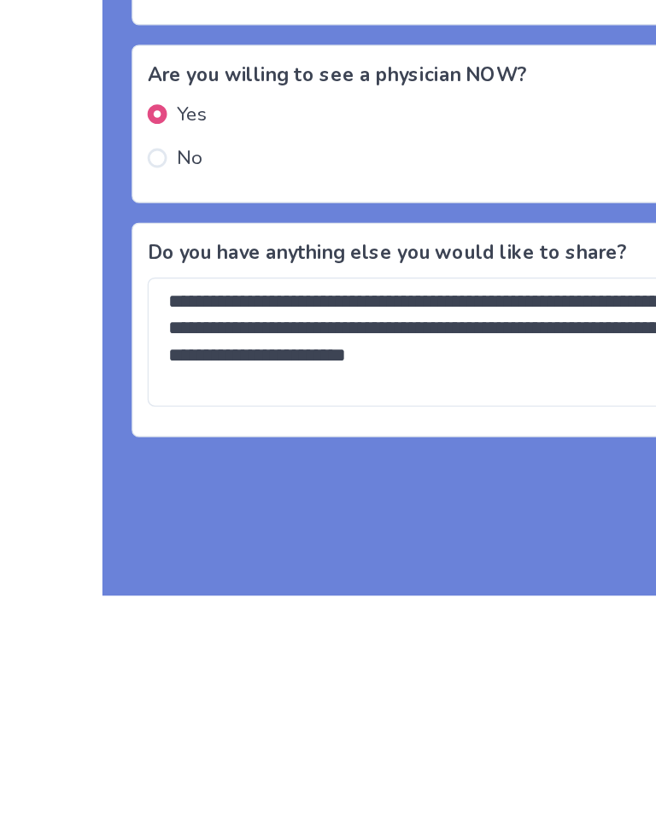
click at [379, 564] on textarea "**********" at bounding box center [317, 609] width 429 height 91
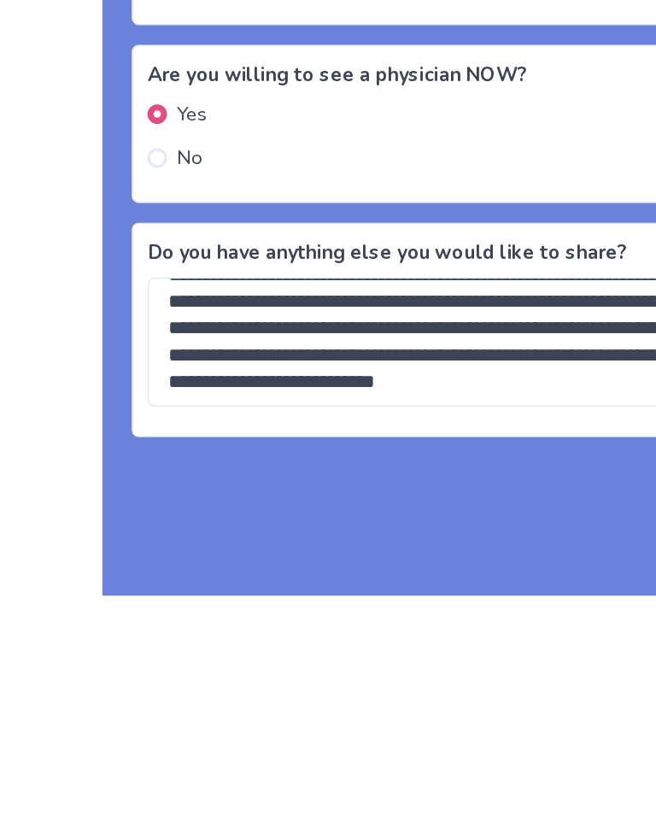
scroll to position [38, 0]
click at [429, 564] on textarea "**********" at bounding box center [317, 609] width 429 height 91
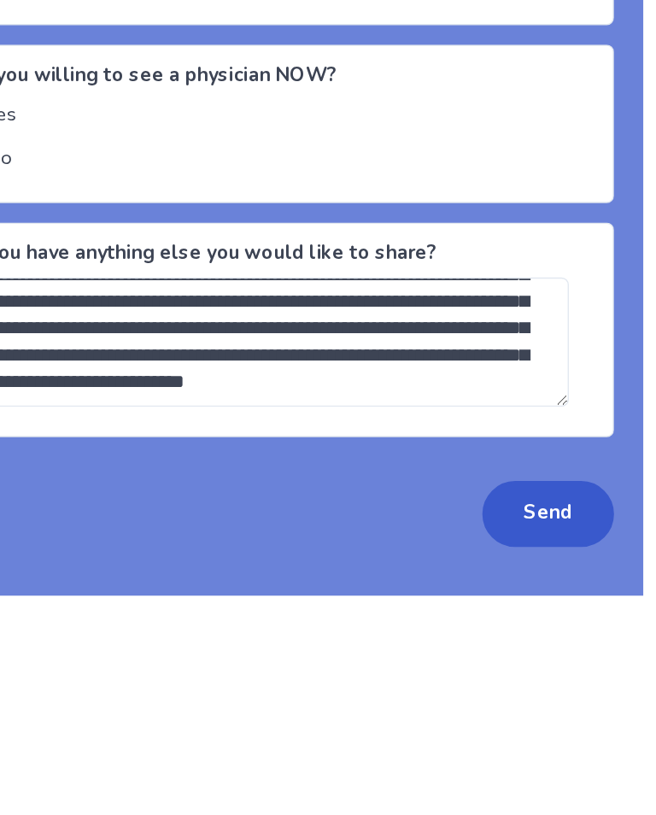
scroll to position [50, 0]
click at [320, 564] on textarea "**********" at bounding box center [317, 609] width 429 height 91
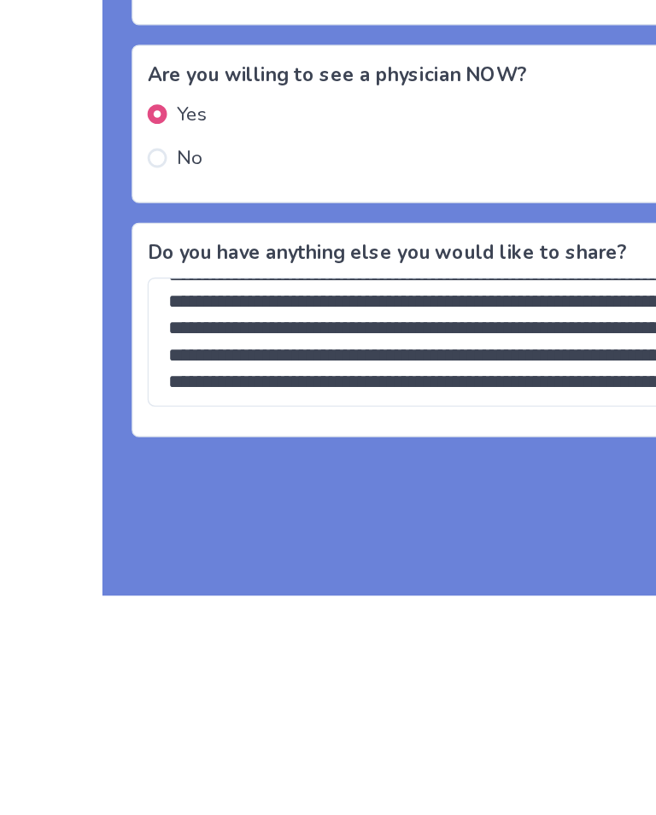
scroll to position [69, 0]
type textarea "**********"
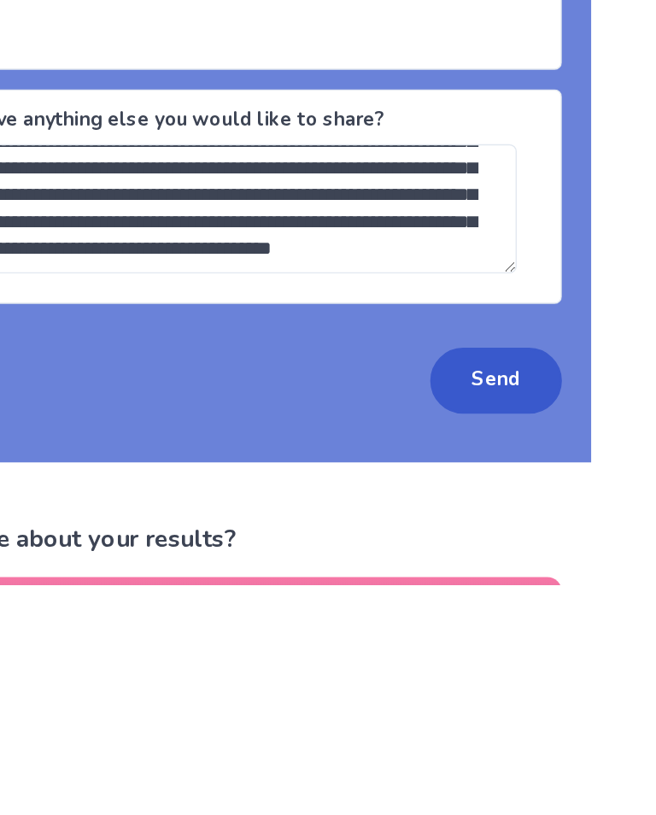
scroll to position [4143, 0]
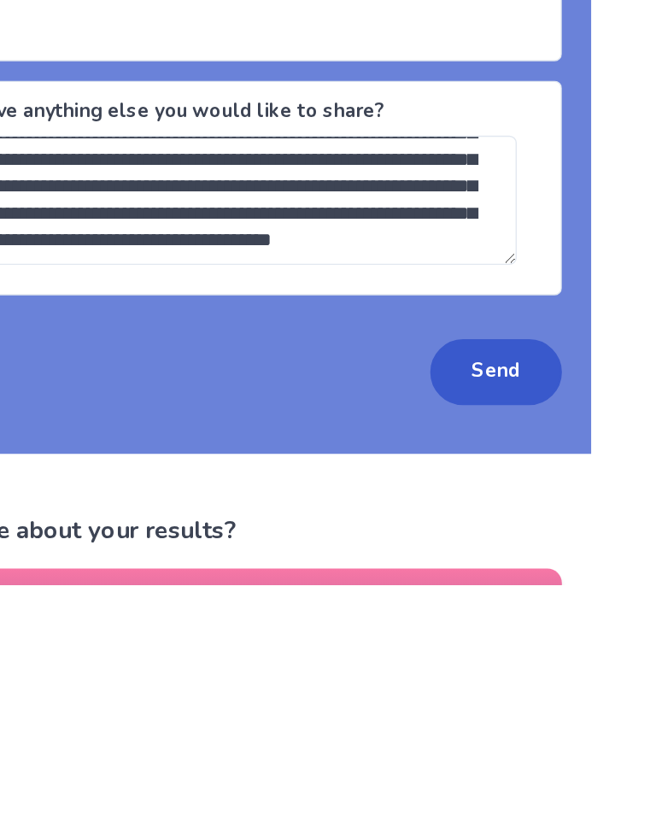
click at [472, 643] on button "Send" at bounding box center [518, 666] width 92 height 46
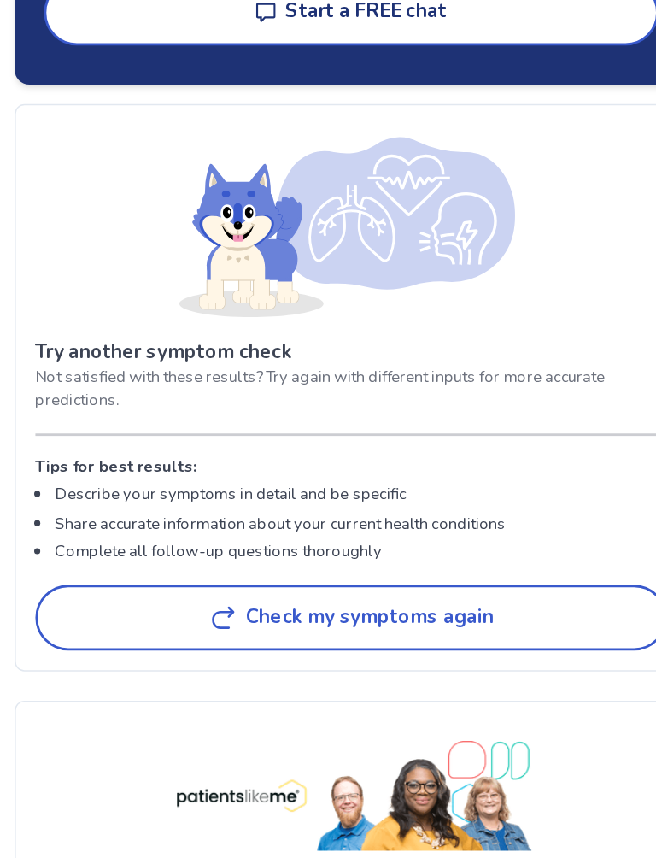
scroll to position [4169, 0]
click at [107, 666] on button "Check my symptoms again" at bounding box center [328, 689] width 443 height 46
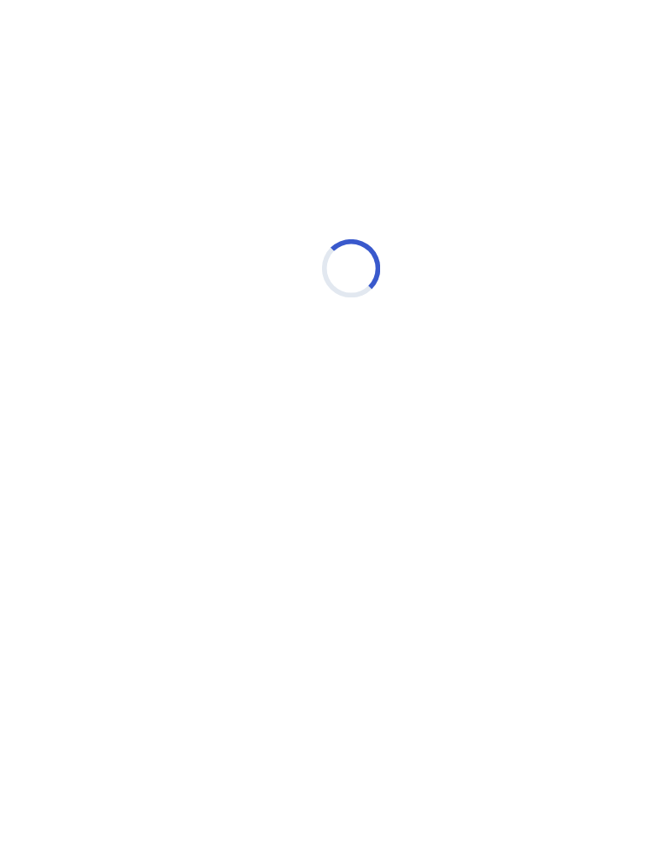
scroll to position [0, 0]
